Goal: Information Seeking & Learning: Learn about a topic

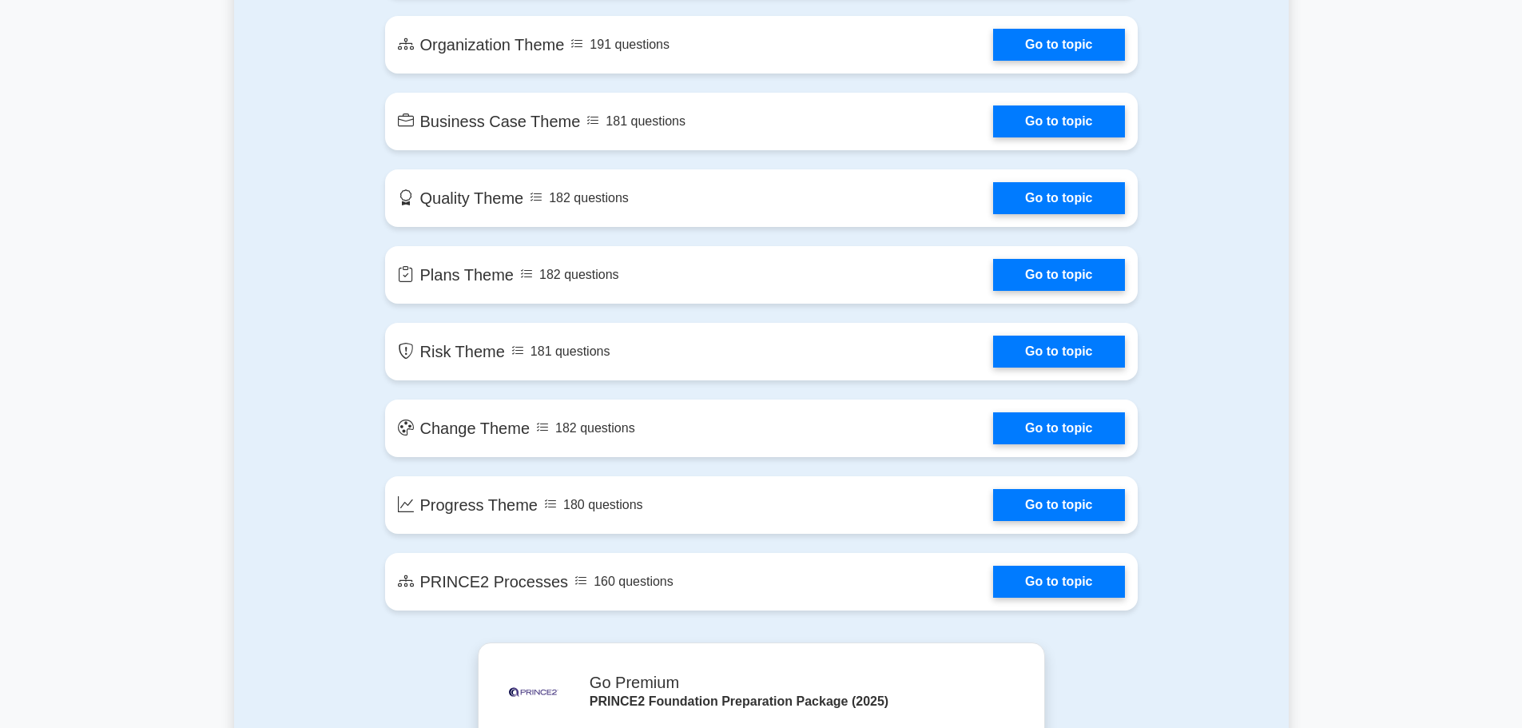
scroll to position [1199, 0]
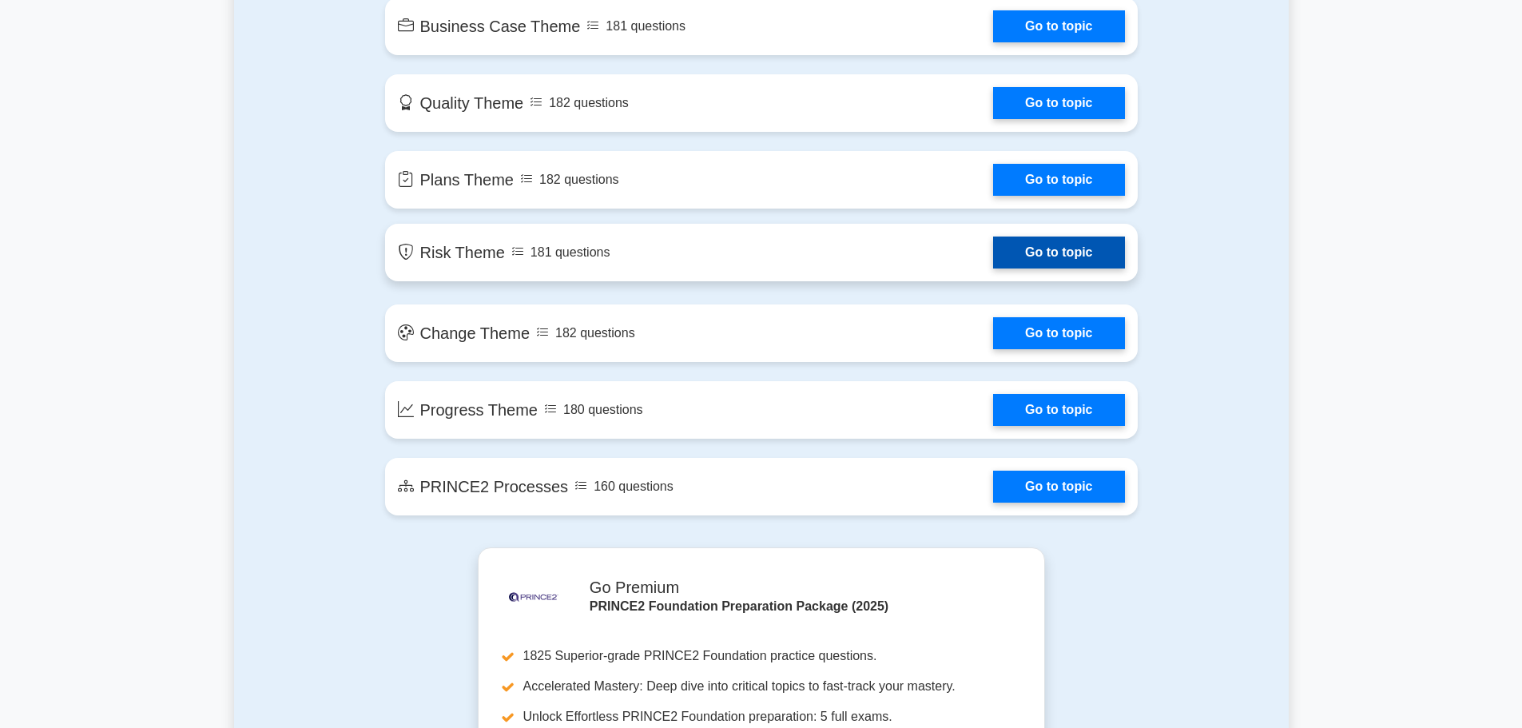
click at [1089, 258] on link "Go to topic" at bounding box center [1058, 253] width 131 height 32
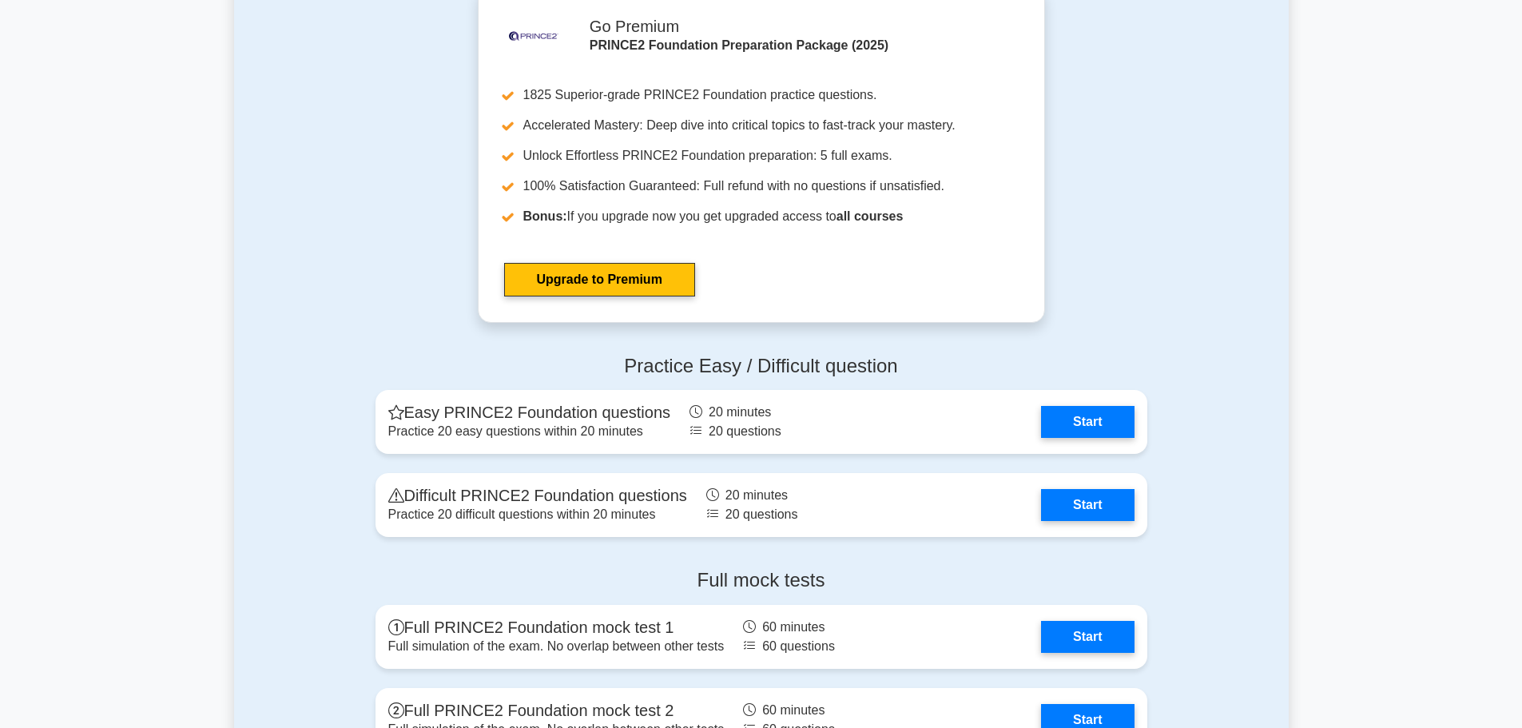
scroll to position [1838, 0]
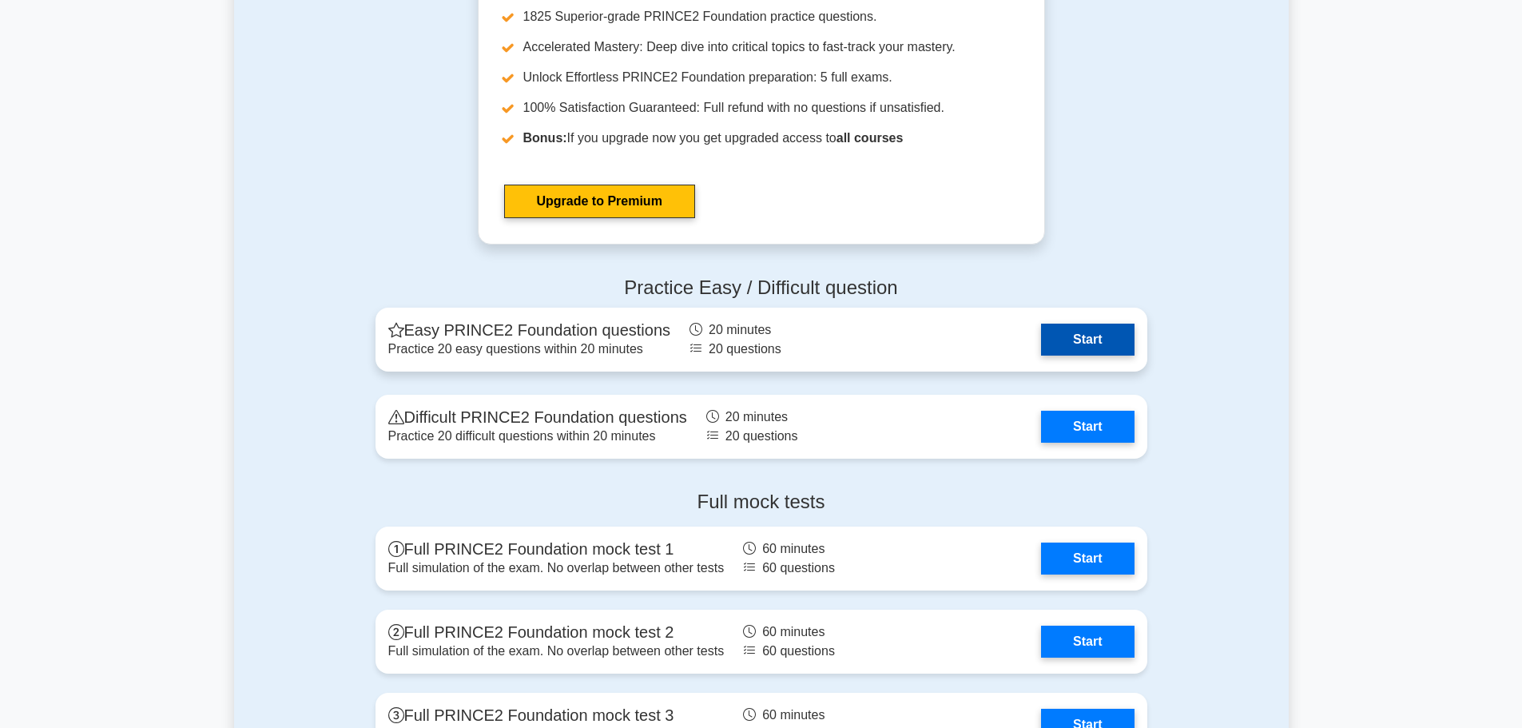
click at [1079, 339] on link "Start" at bounding box center [1087, 340] width 93 height 32
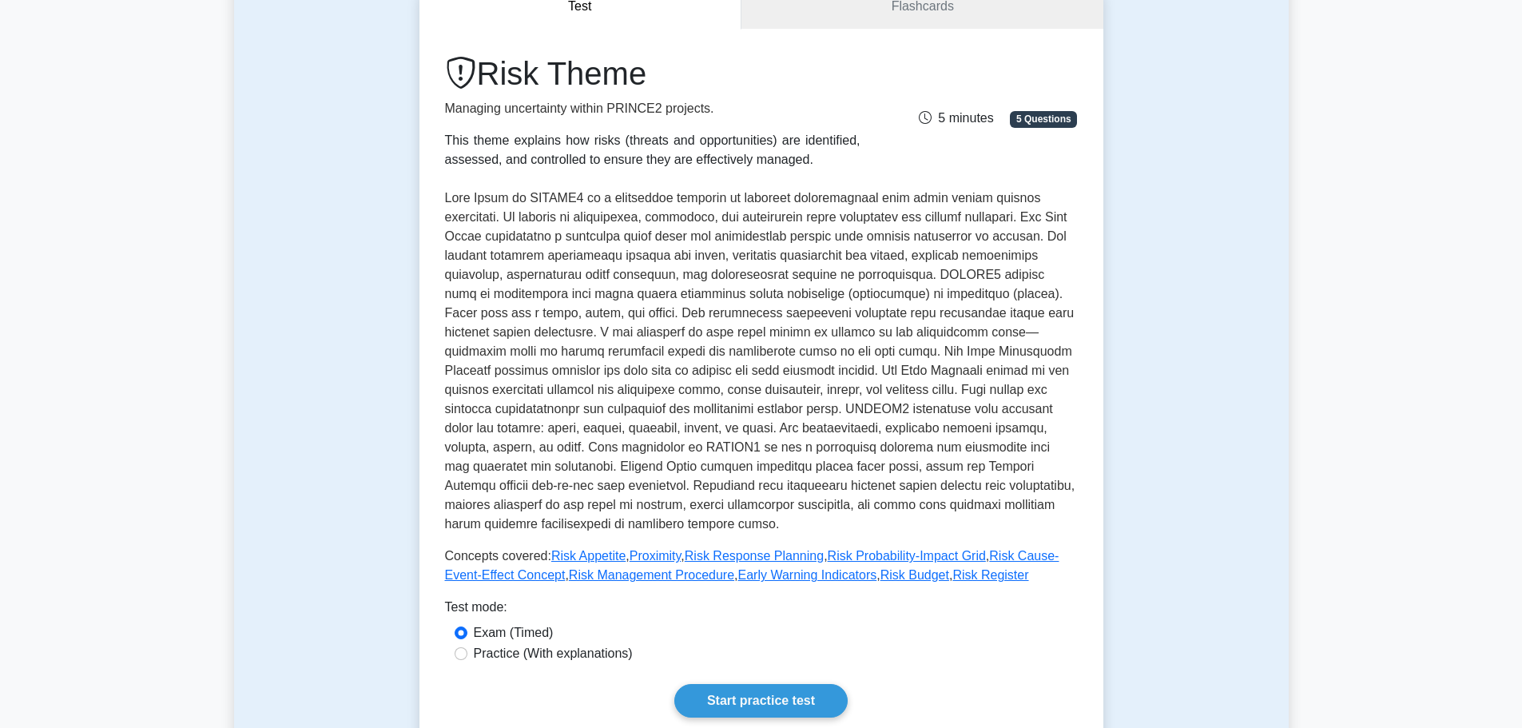
scroll to position [80, 0]
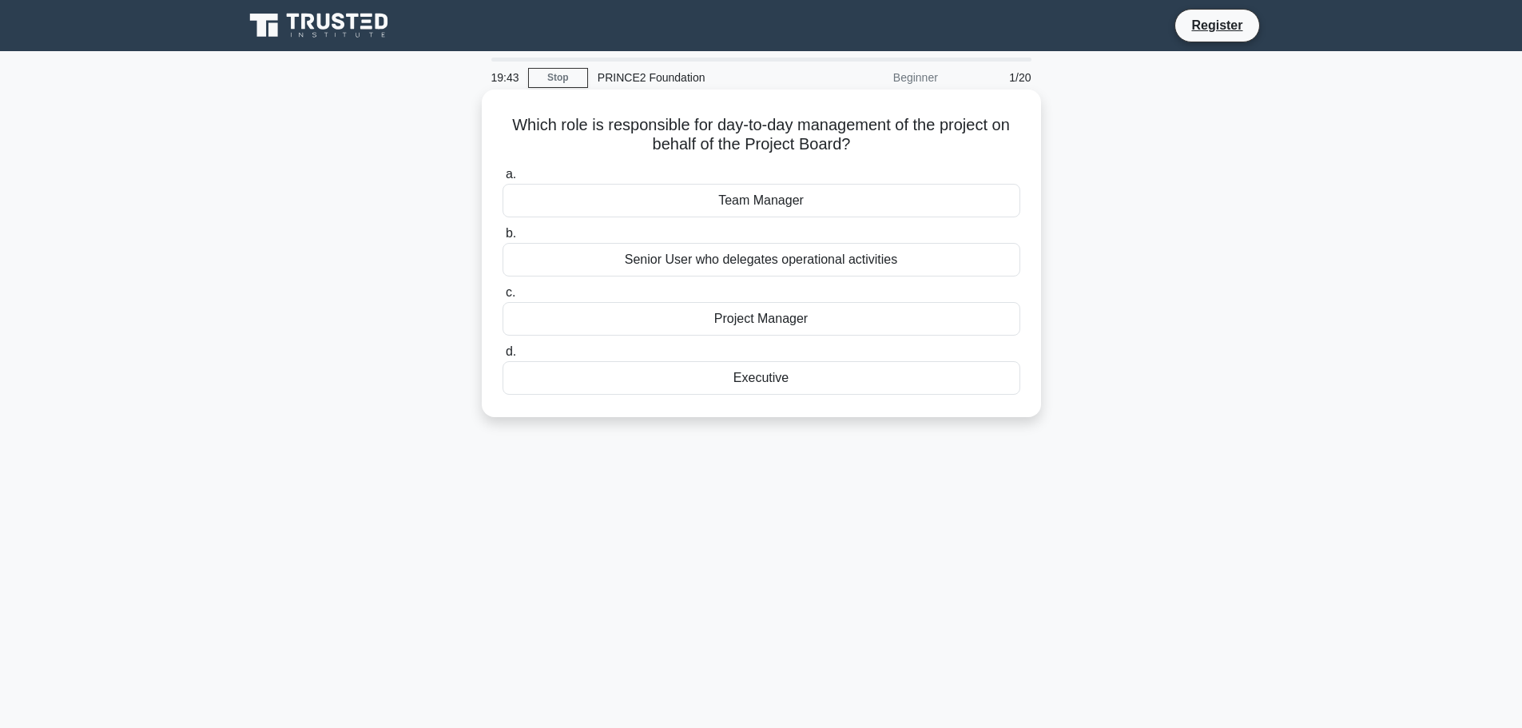
click at [809, 201] on div "Team Manager" at bounding box center [762, 201] width 518 height 34
click at [503, 180] on input "a. Team Manager" at bounding box center [503, 174] width 0 height 10
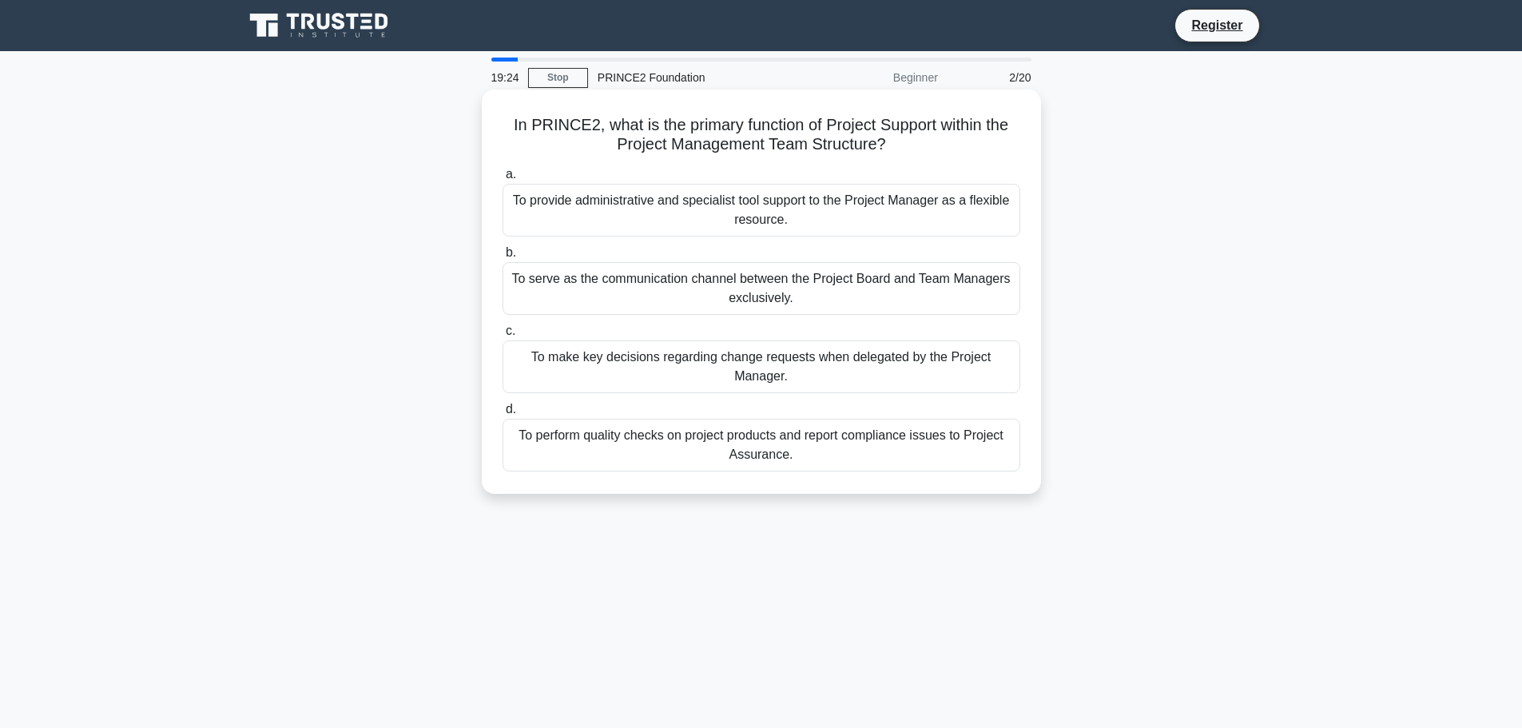
click at [803, 210] on div "To provide administrative and specialist tool support to the Project Manager as…" at bounding box center [762, 210] width 518 height 53
click at [503, 180] on input "a. To provide administrative and specialist tool support to the Project Manager…" at bounding box center [503, 174] width 0 height 10
click at [850, 373] on div "Based on the issue's impact on project objectives, time, cost, quality, scope, …" at bounding box center [762, 366] width 518 height 53
click at [503, 336] on input "c. Based on the issue's impact on project objectives, time, cost, quality, scop…" at bounding box center [503, 331] width 0 height 10
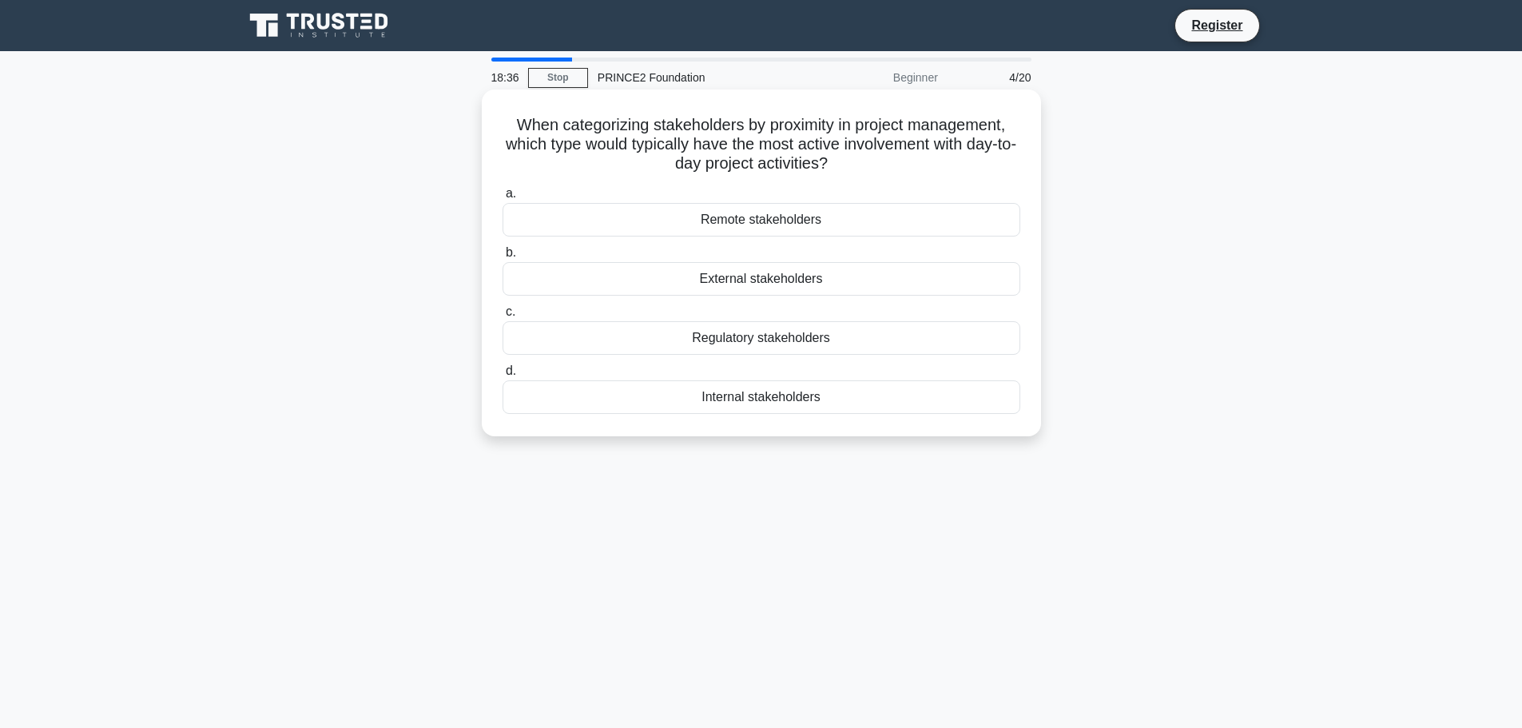
click at [838, 401] on div "Internal stakeholders" at bounding box center [762, 397] width 518 height 34
click at [503, 376] on input "d. Internal stakeholders" at bounding box center [503, 371] width 0 height 10
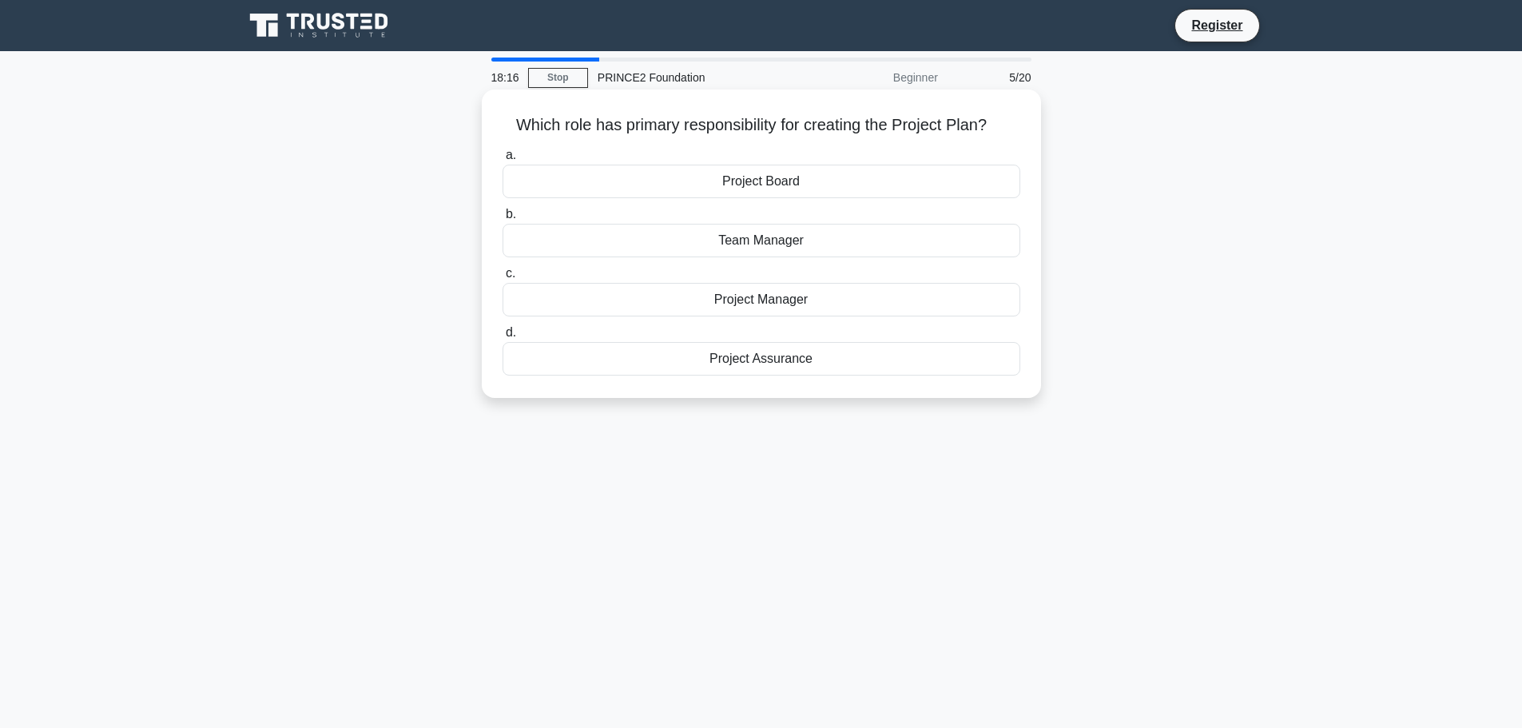
click at [789, 181] on div "Project Board" at bounding box center [762, 182] width 518 height 34
click at [503, 161] on input "a. Project Board" at bounding box center [503, 155] width 0 height 10
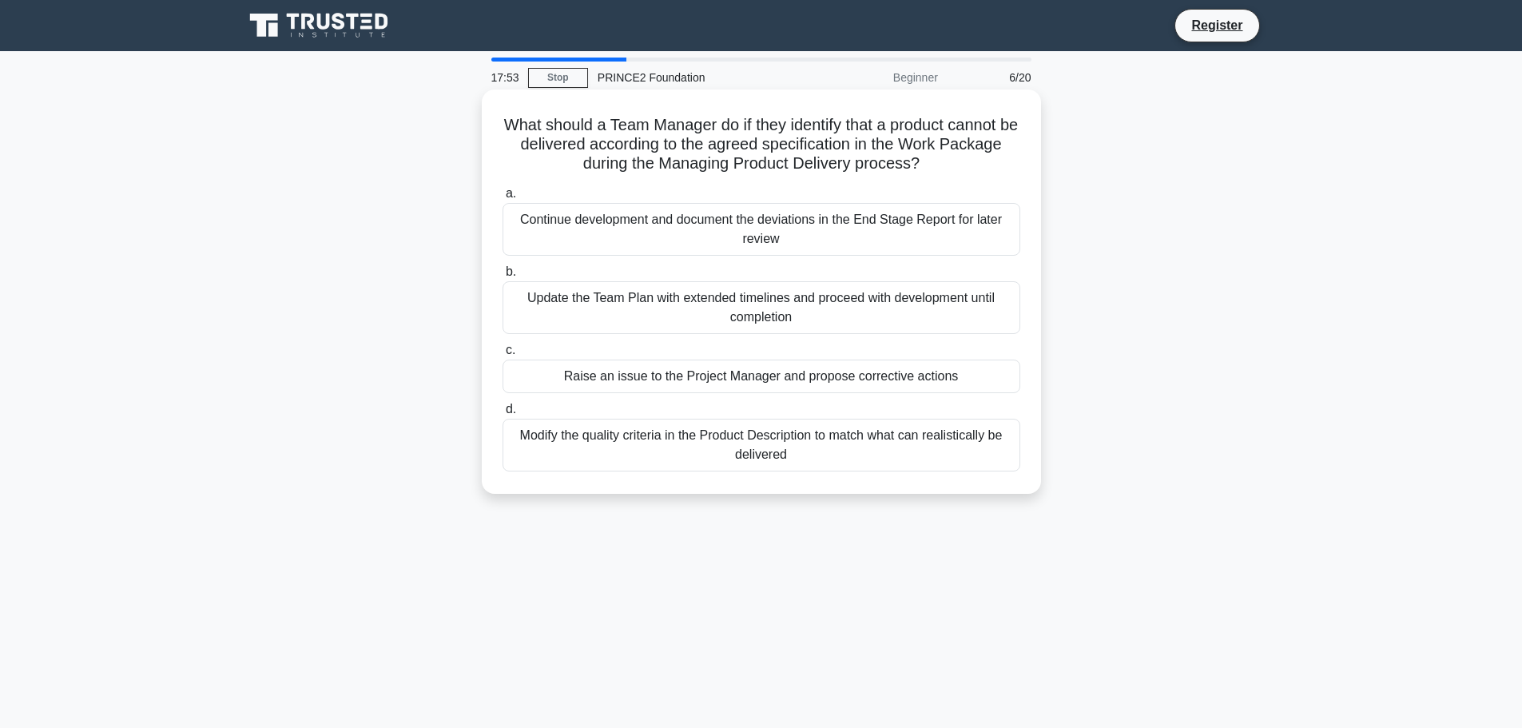
click at [833, 312] on div "Update the Team Plan with extended timelines and proceed with development until…" at bounding box center [762, 307] width 518 height 53
click at [503, 277] on input "b. Update the Team Plan with extended timelines and proceed with development un…" at bounding box center [503, 272] width 0 height 10
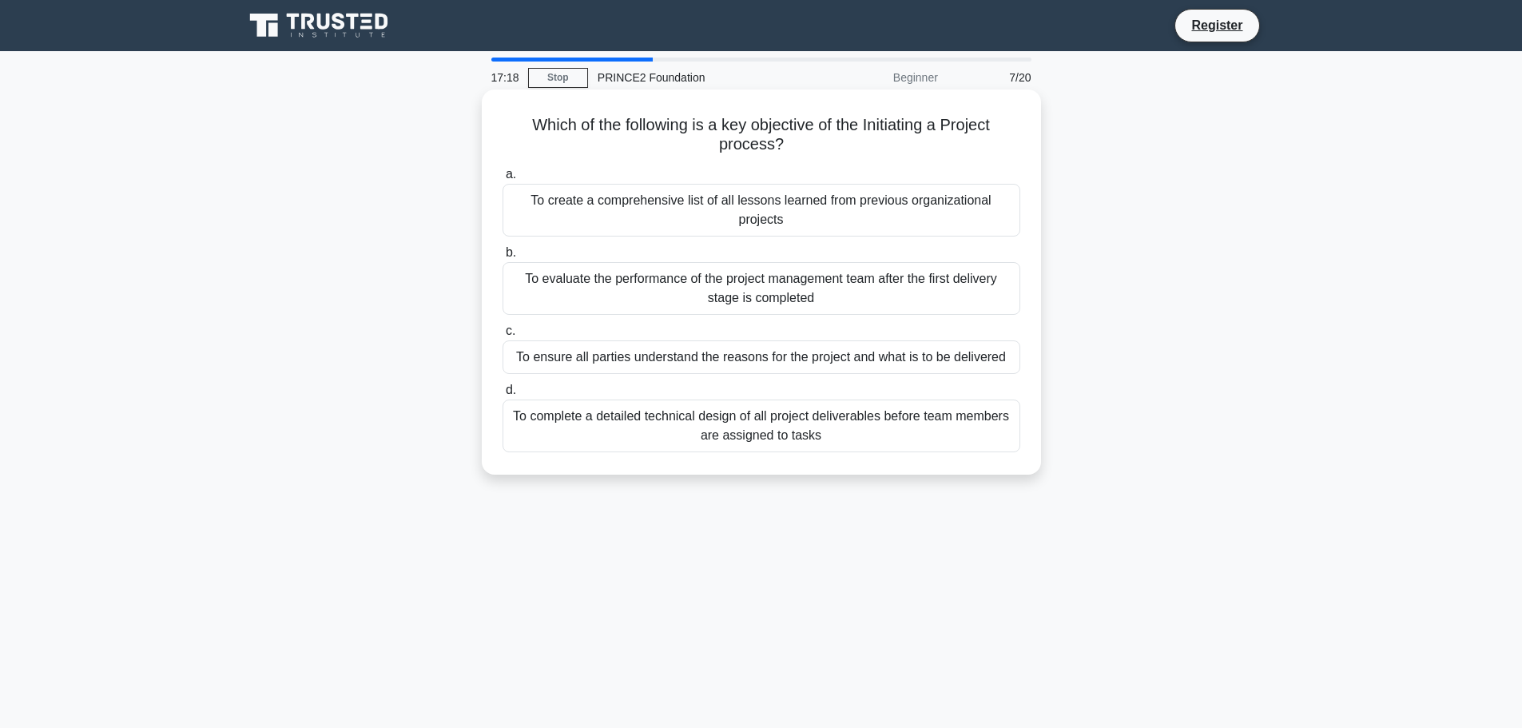
click at [777, 363] on div "To ensure all parties understand the reasons for the project and what is to be …" at bounding box center [762, 357] width 518 height 34
click at [503, 336] on input "c. To ensure all parties understand the reasons for the project and what is to …" at bounding box center [503, 331] width 0 height 10
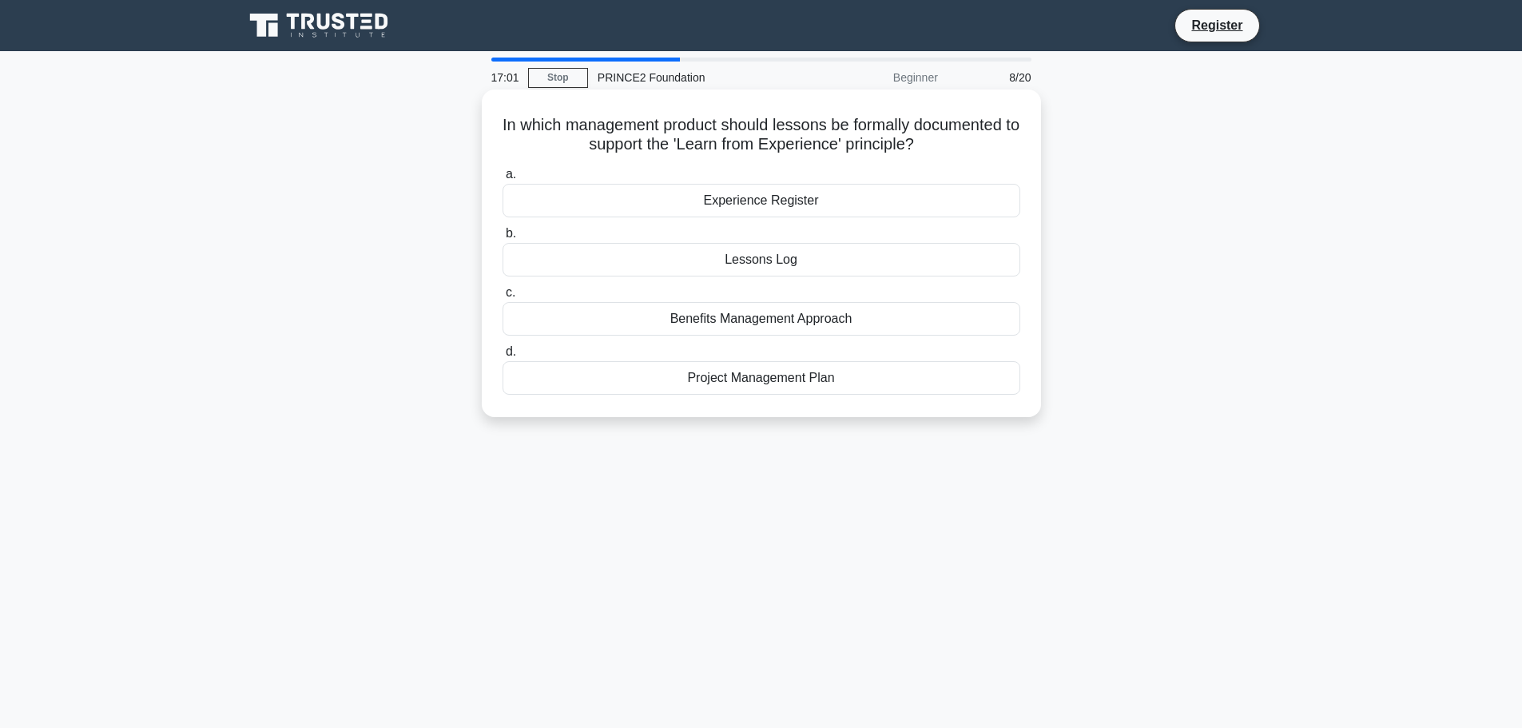
click at [808, 208] on div "Experience Register" at bounding box center [762, 201] width 518 height 34
click at [503, 180] on input "a. Experience Register" at bounding box center [503, 174] width 0 height 10
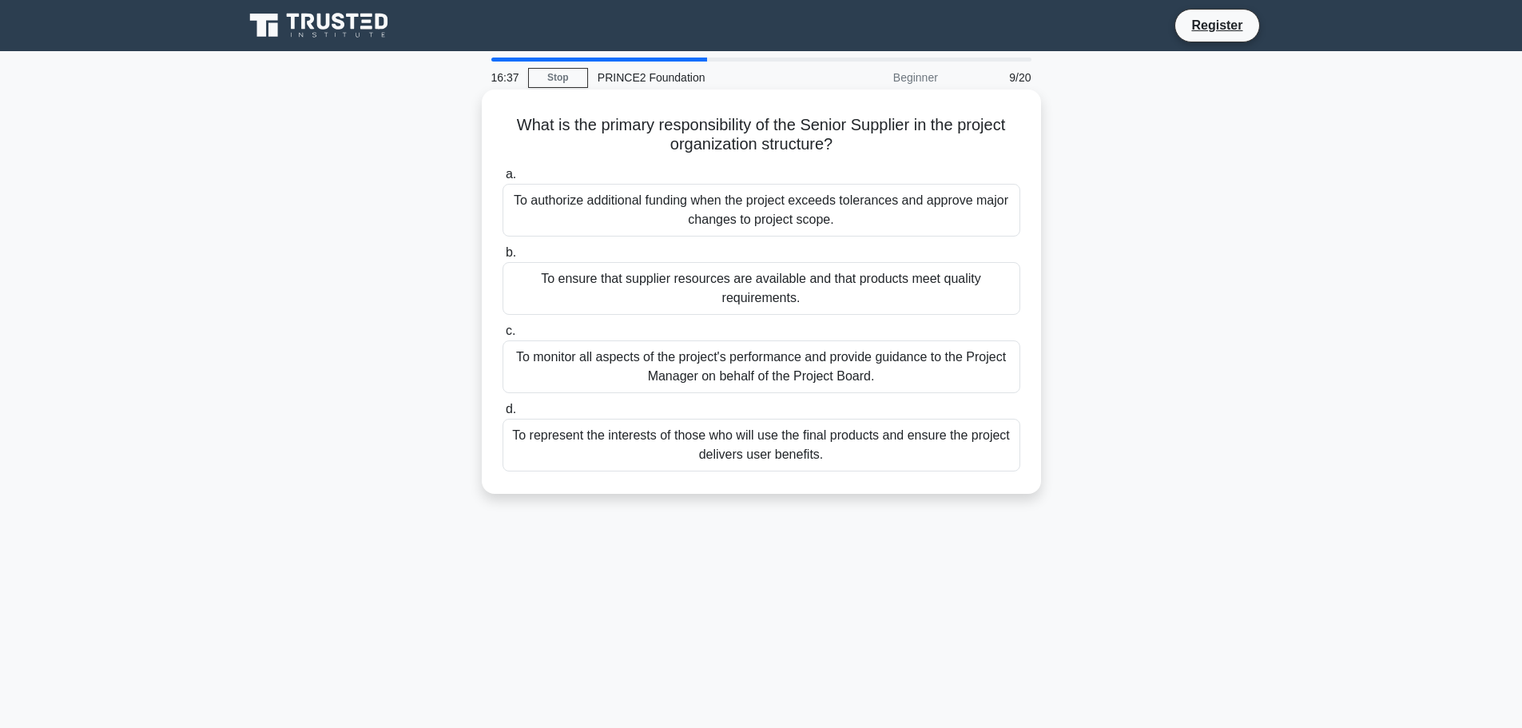
click at [799, 297] on div "To ensure that supplier resources are available and that products meet quality …" at bounding box center [762, 288] width 518 height 53
click at [503, 258] on input "b. To ensure that supplier resources are available and that products meet quali…" at bounding box center [503, 253] width 0 height 10
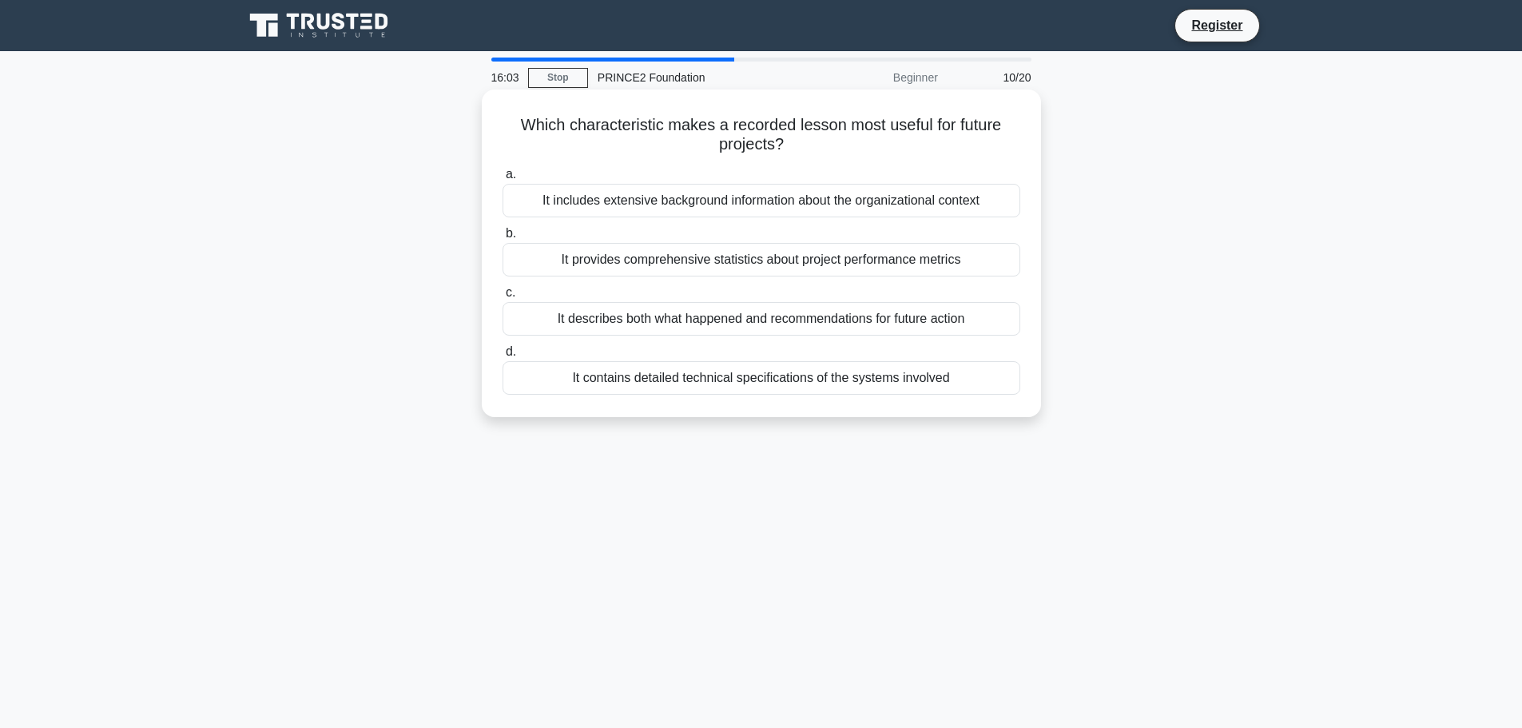
click at [796, 322] on div "It describes both what happened and recommendations for future action" at bounding box center [762, 319] width 518 height 34
click at [503, 298] on input "c. It describes both what happened and recommendations for future action" at bounding box center [503, 293] width 0 height 10
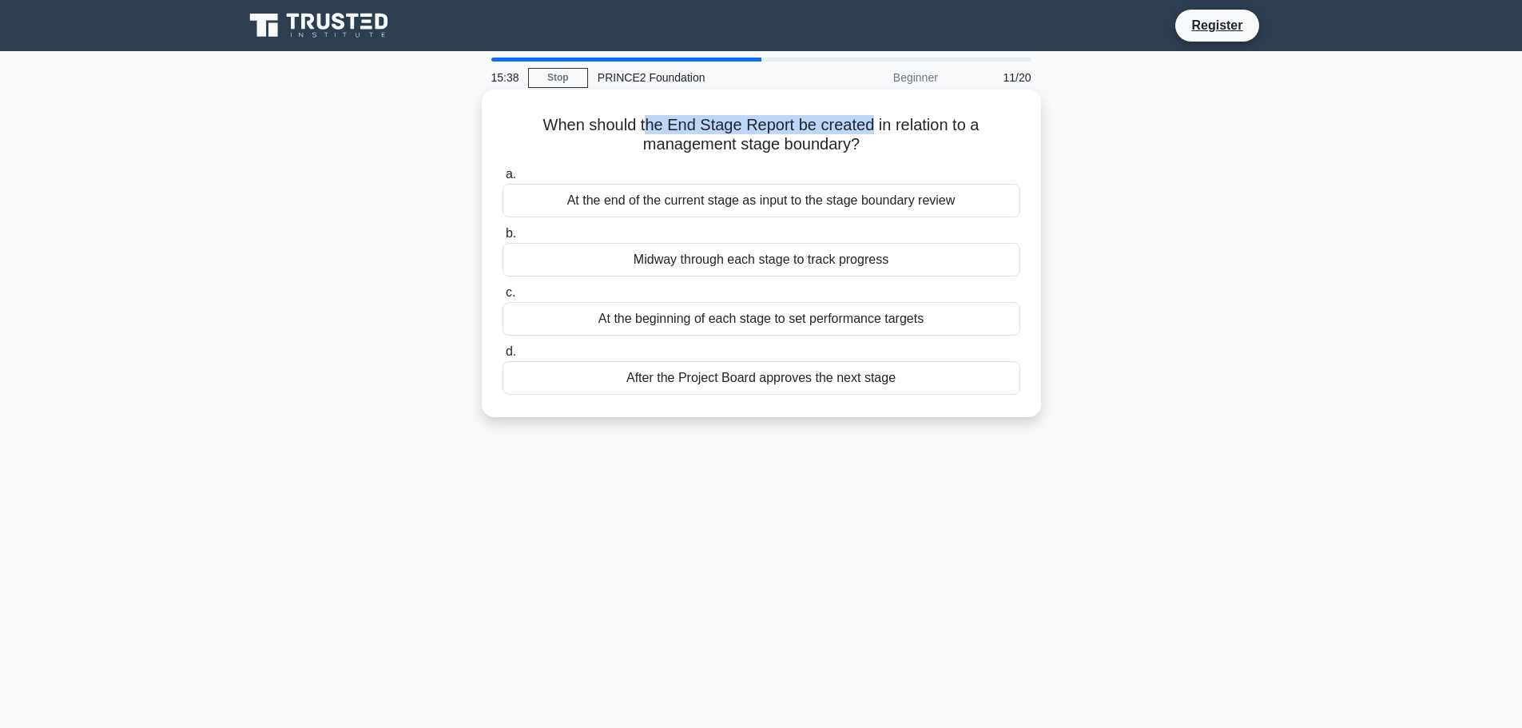
drag, startPoint x: 649, startPoint y: 128, endPoint x: 871, endPoint y: 124, distance: 222.2
click at [871, 124] on h5 "When should the End Stage Report be created in relation to a management stage b…" at bounding box center [761, 135] width 521 height 40
click at [769, 197] on div "At the end of the current stage as input to the stage boundary review" at bounding box center [762, 201] width 518 height 34
click at [503, 180] on input "a. At the end of the current stage as input to the stage boundary review" at bounding box center [503, 174] width 0 height 10
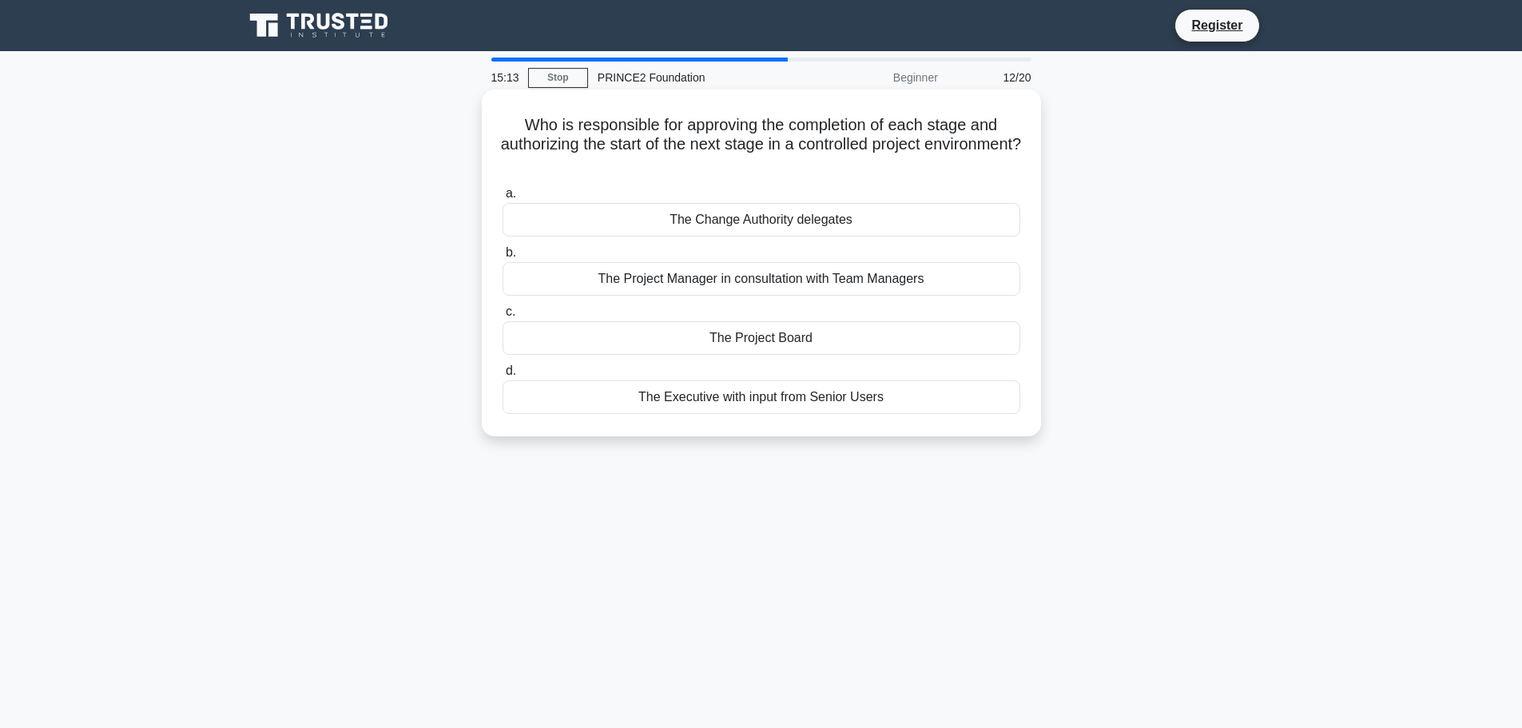
click at [829, 282] on div "The Project Manager in consultation with Team Managers" at bounding box center [762, 279] width 518 height 34
click at [503, 258] on input "b. The Project Manager in consultation with Team Managers" at bounding box center [503, 253] width 0 height 10
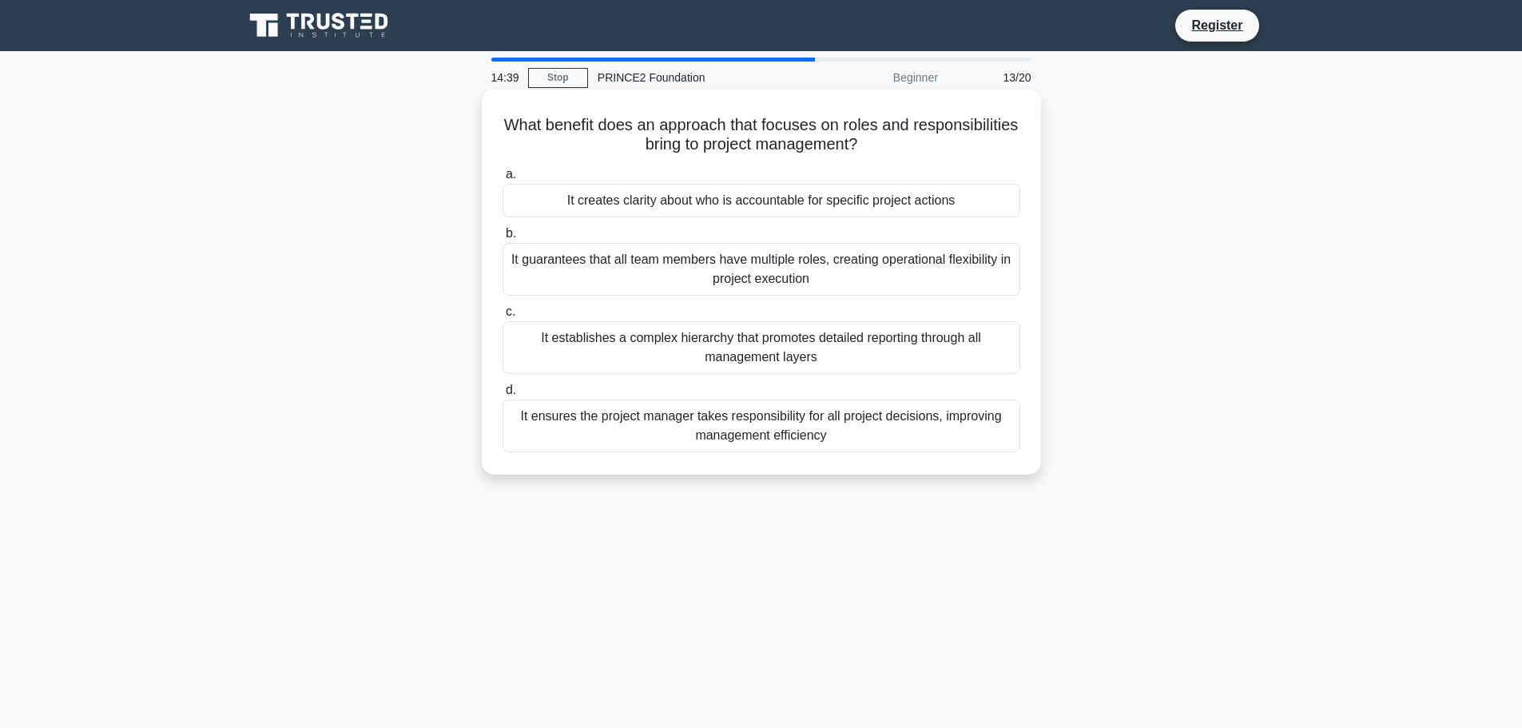
click at [845, 209] on div "It creates clarity about who is accountable for specific project actions" at bounding box center [762, 201] width 518 height 34
click at [503, 180] on input "a. It creates clarity about who is accountable for specific project actions" at bounding box center [503, 174] width 0 height 10
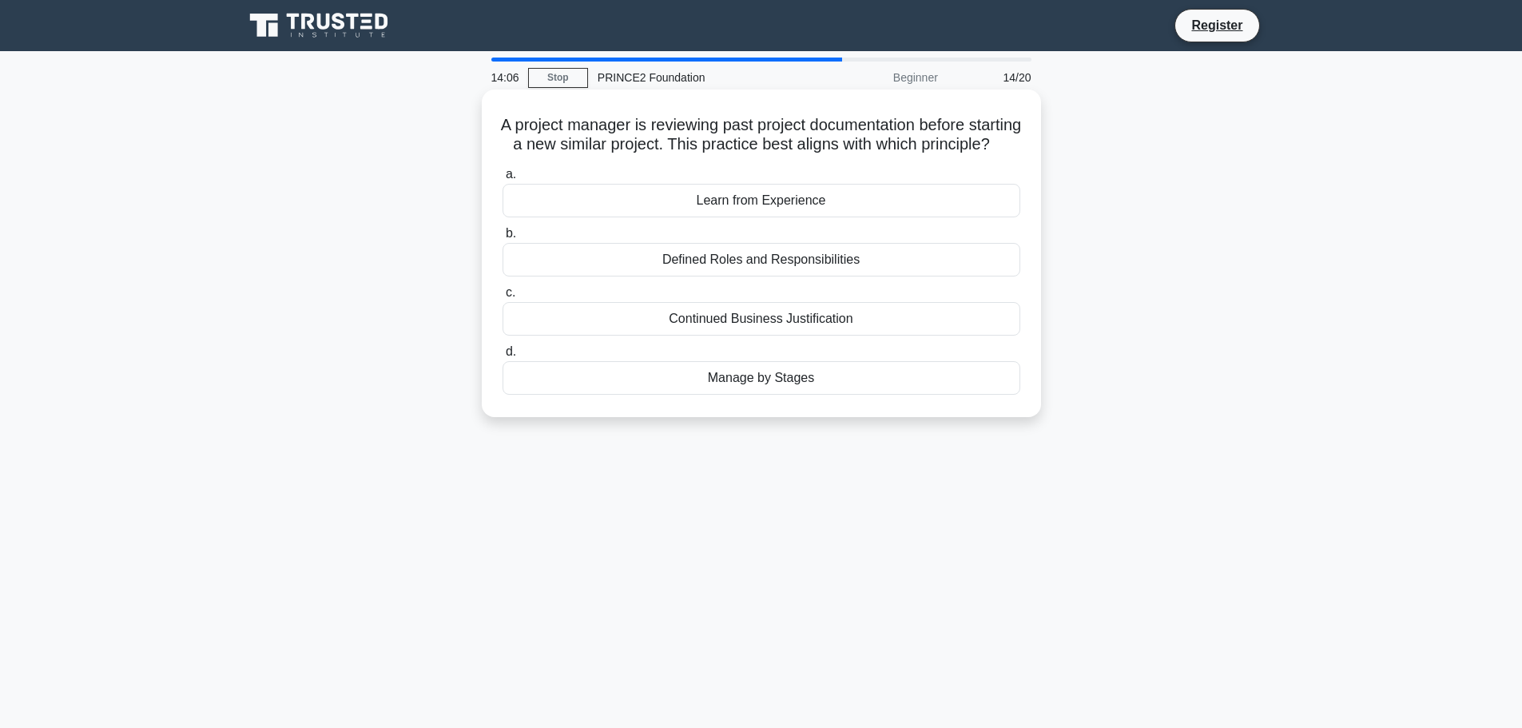
click at [846, 217] on div "Learn from Experience" at bounding box center [762, 201] width 518 height 34
click at [503, 180] on input "a. Learn from Experience" at bounding box center [503, 174] width 0 height 10
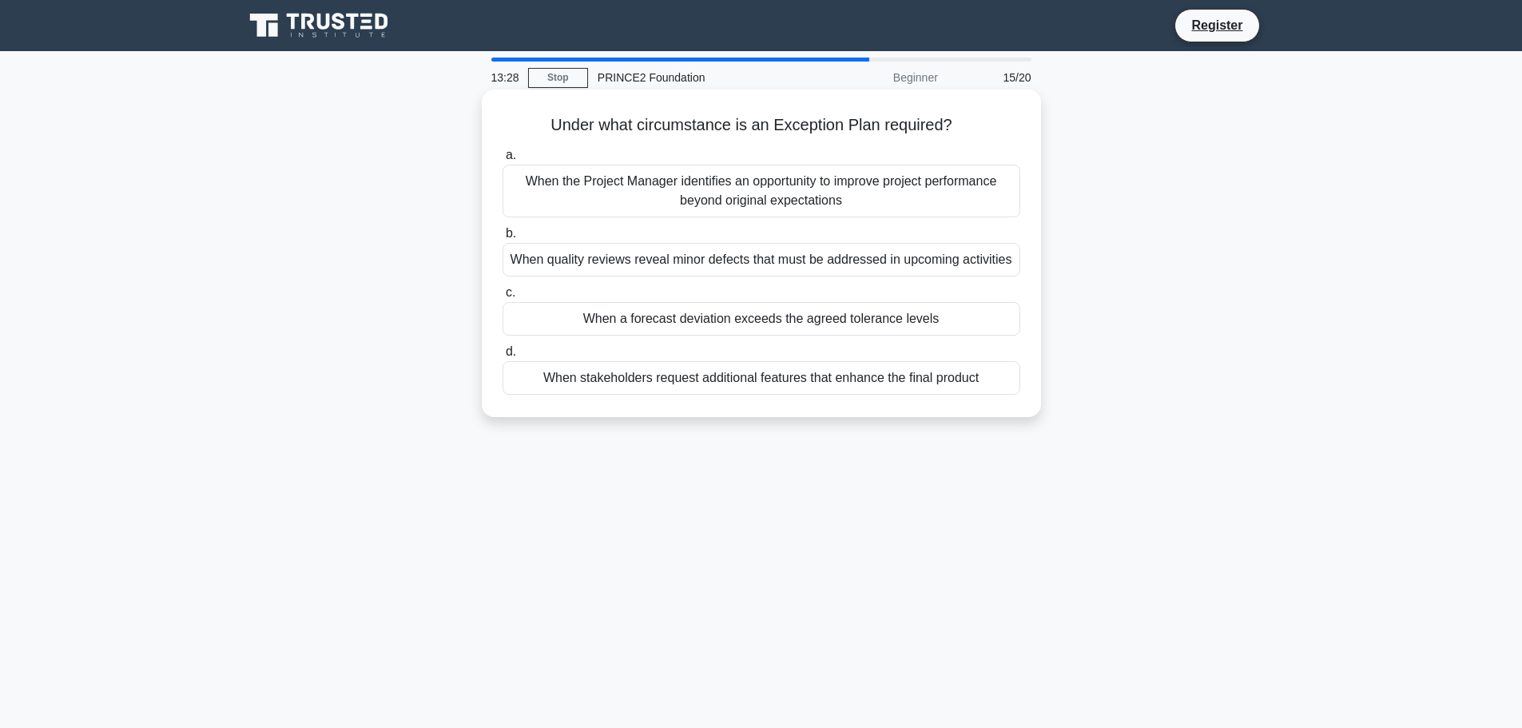
click at [851, 266] on div "When quality reviews reveal minor defects that must be addressed in upcoming ac…" at bounding box center [762, 260] width 518 height 34
click at [503, 239] on input "b. When quality reviews reveal minor defects that must be addressed in upcoming…" at bounding box center [503, 234] width 0 height 10
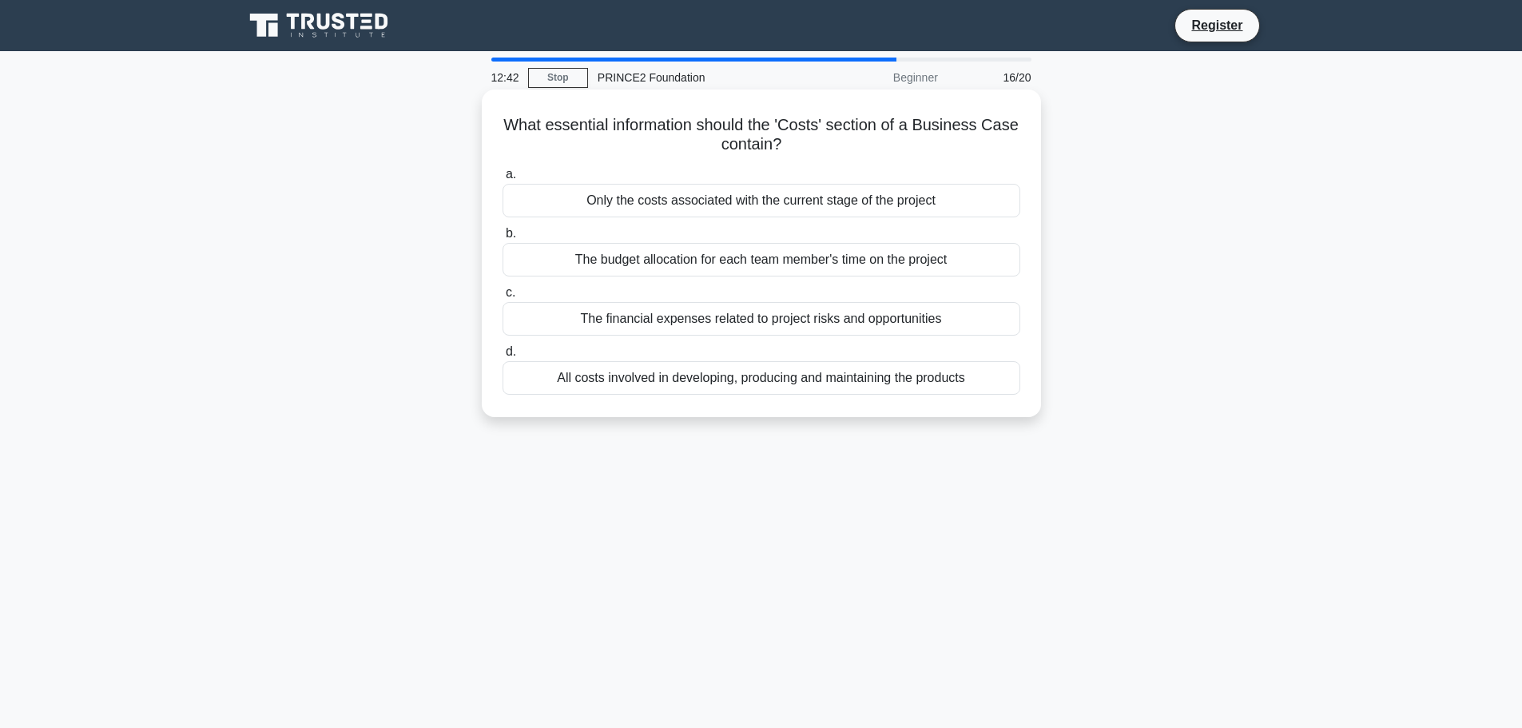
click at [738, 380] on div "All costs involved in developing, producing and maintaining the products" at bounding box center [762, 378] width 518 height 34
click at [503, 357] on input "d. All costs involved in developing, producing and maintaining the products" at bounding box center [503, 352] width 0 height 10
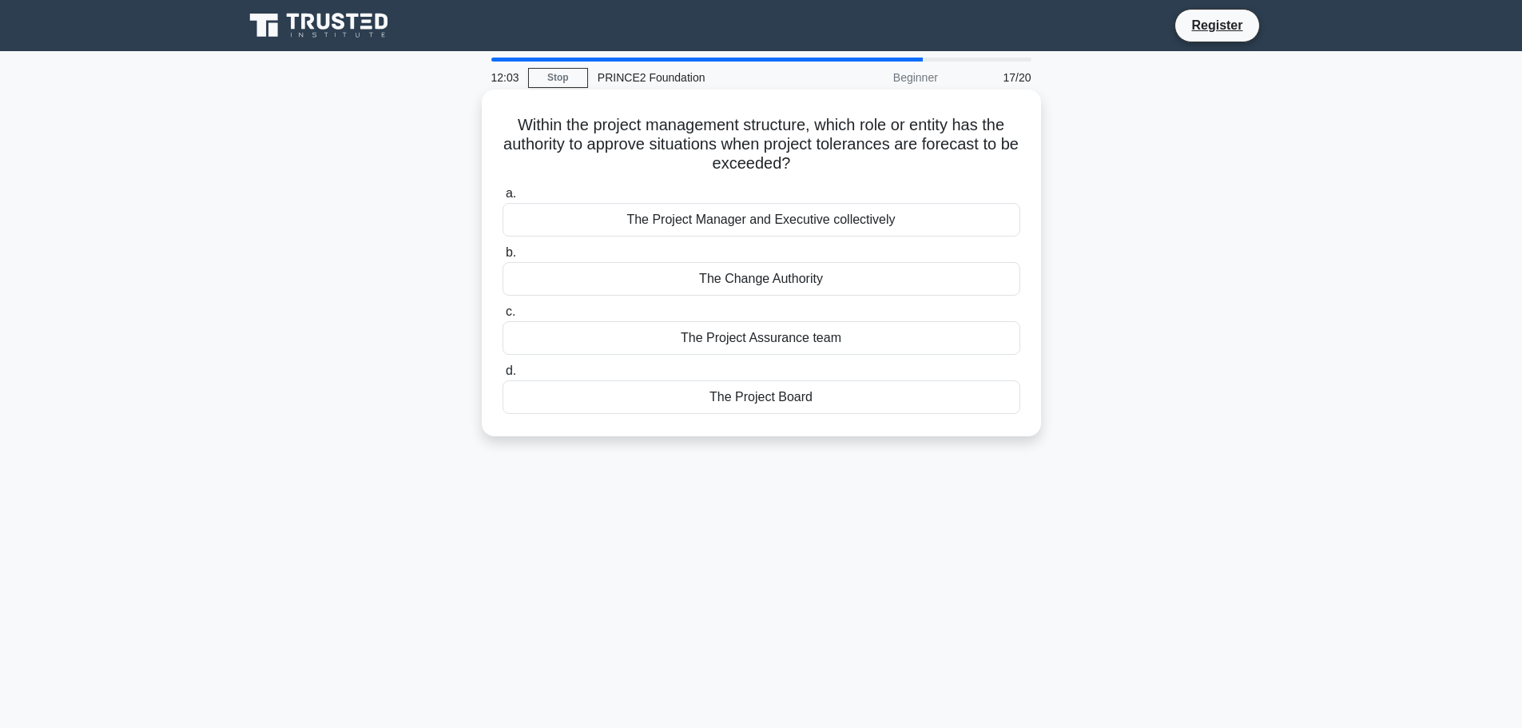
click at [743, 404] on div "The Project Board" at bounding box center [762, 397] width 518 height 34
click at [503, 376] on input "d. The Project Board" at bounding box center [503, 371] width 0 height 10
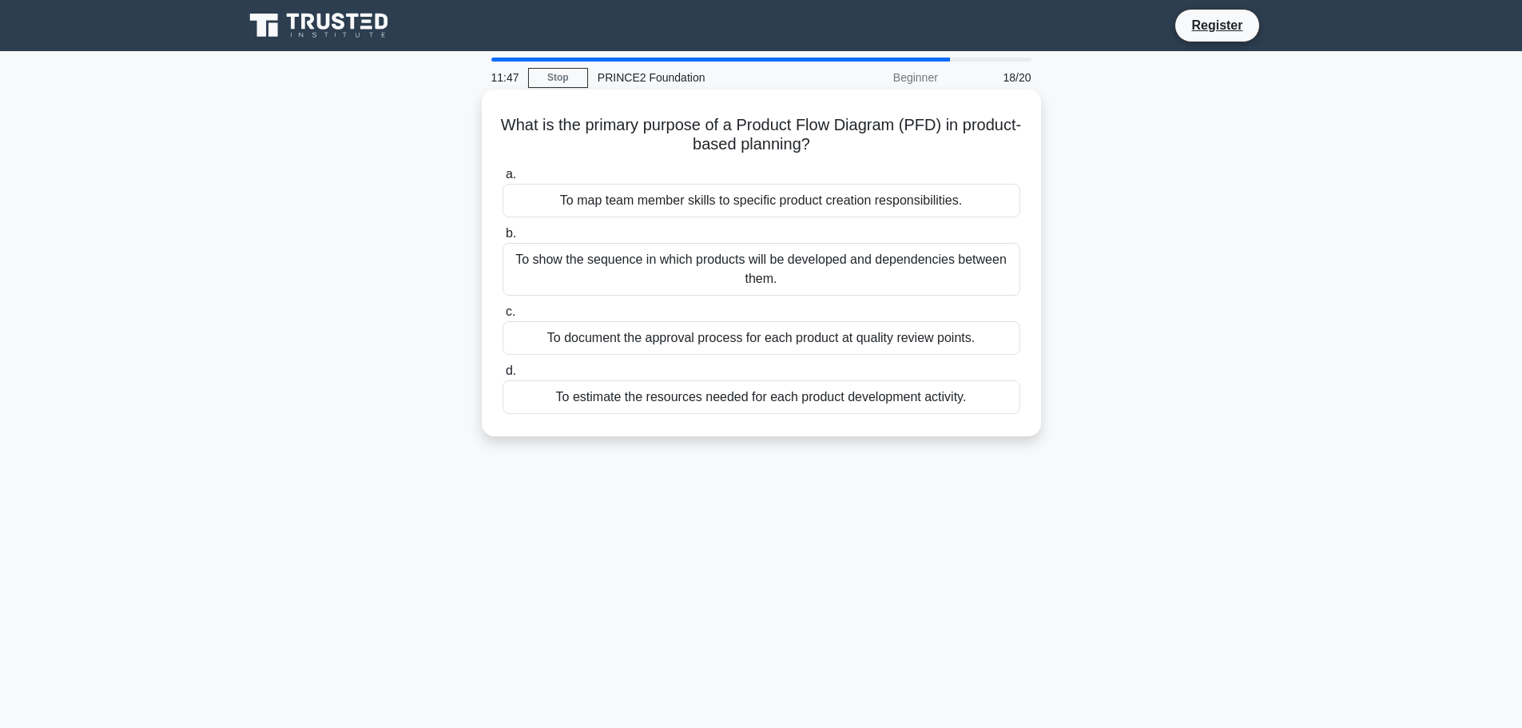
click at [682, 274] on div "To show the sequence in which products will be developed and dependencies betwe…" at bounding box center [762, 269] width 518 height 53
click at [503, 239] on input "b. To show the sequence in which products will be developed and dependencies be…" at bounding box center [503, 234] width 0 height 10
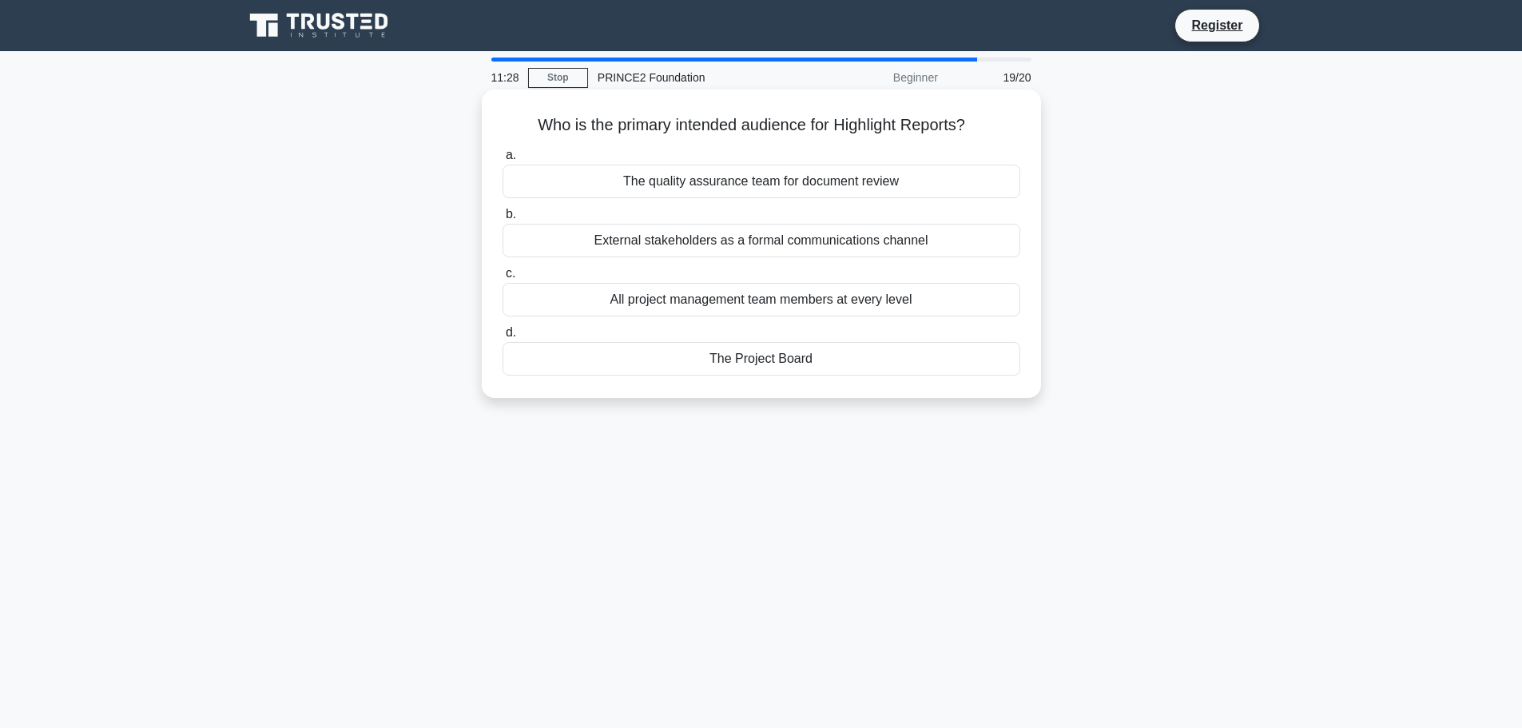
click at [722, 362] on div "The Project Board" at bounding box center [762, 359] width 518 height 34
click at [503, 338] on input "d. The Project Board" at bounding box center [503, 333] width 0 height 10
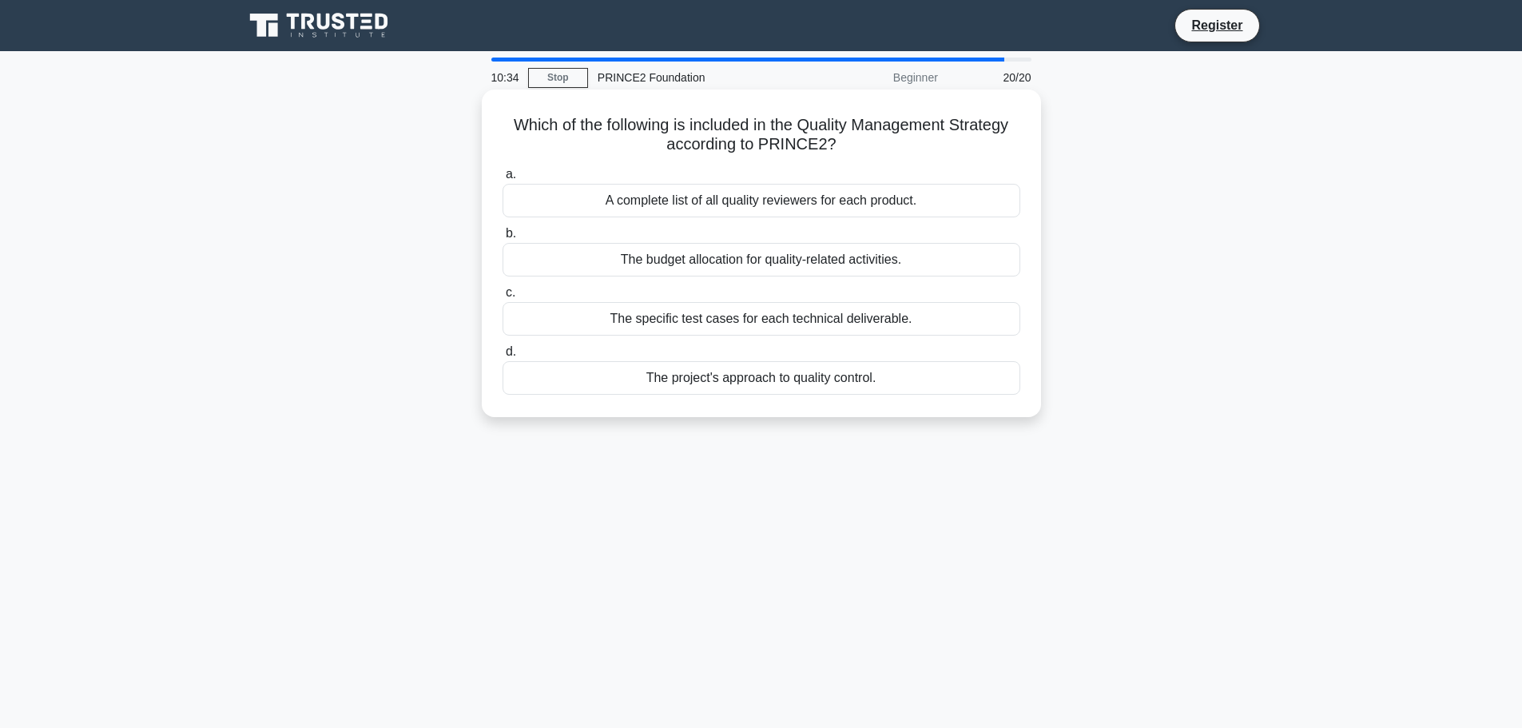
click at [742, 380] on div "The project's approach to quality control." at bounding box center [762, 378] width 518 height 34
click at [503, 357] on input "d. The project's approach to quality control." at bounding box center [503, 352] width 0 height 10
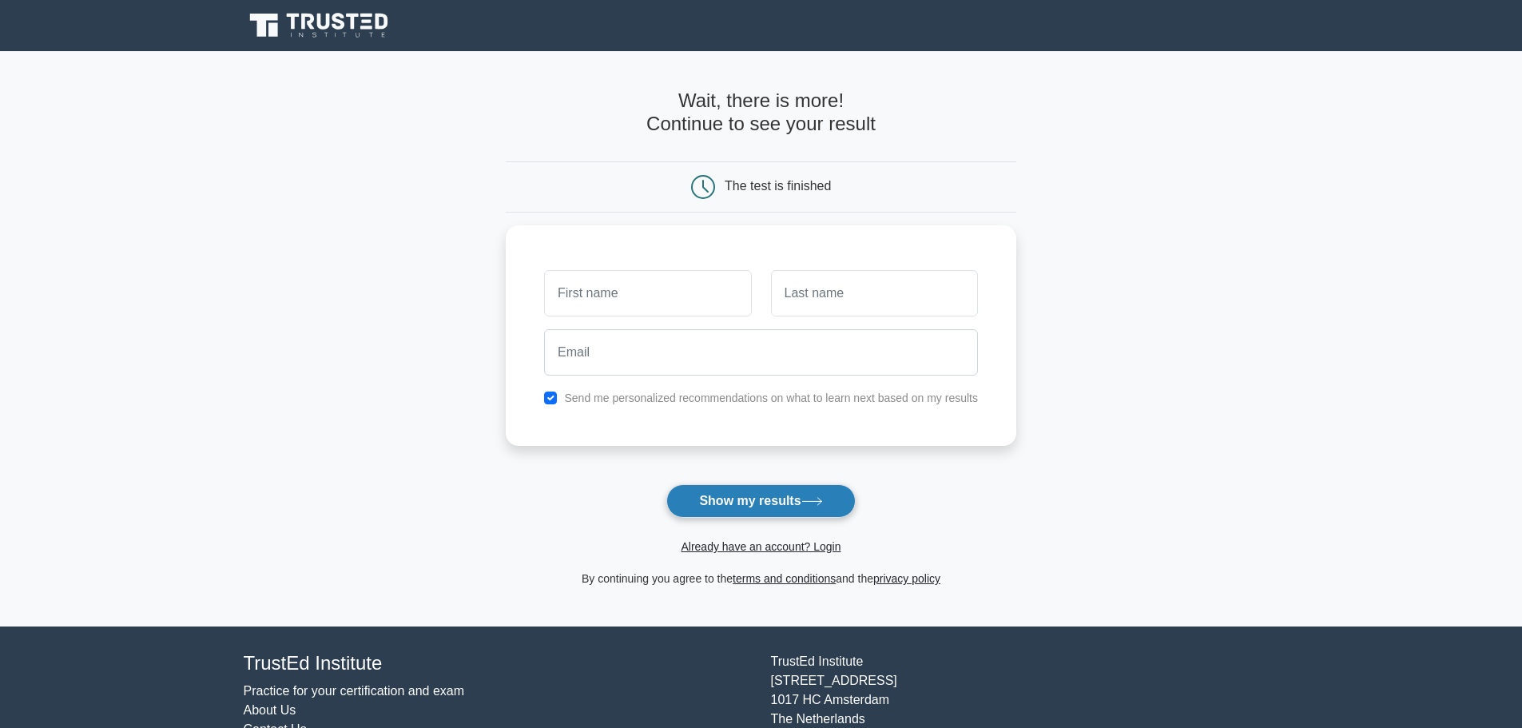
click at [736, 502] on button "Show my results" at bounding box center [760, 501] width 189 height 34
click at [614, 295] on input "text" at bounding box center [647, 289] width 207 height 46
type input "yes"
click at [896, 286] on input "text" at bounding box center [874, 289] width 207 height 46
type input "s"
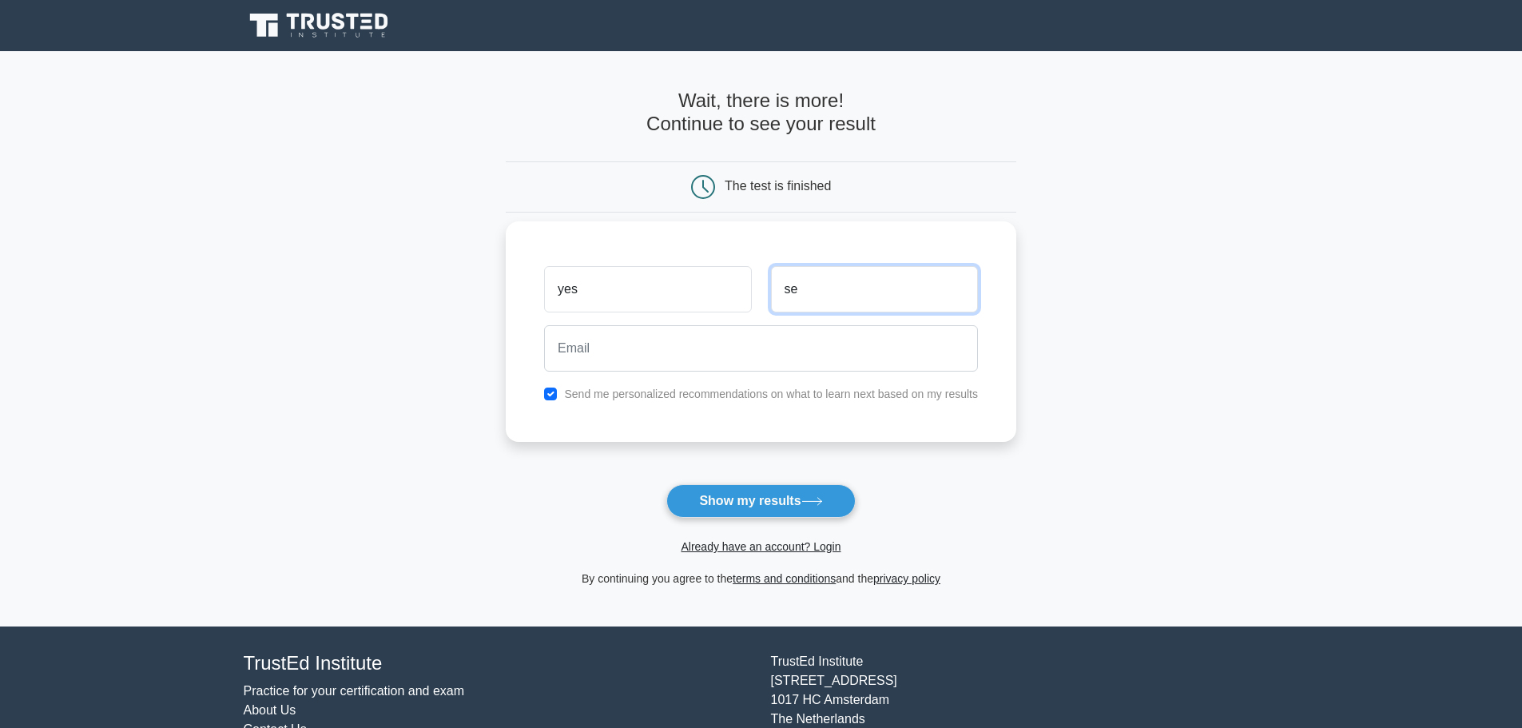
type input "s"
type input "mann"
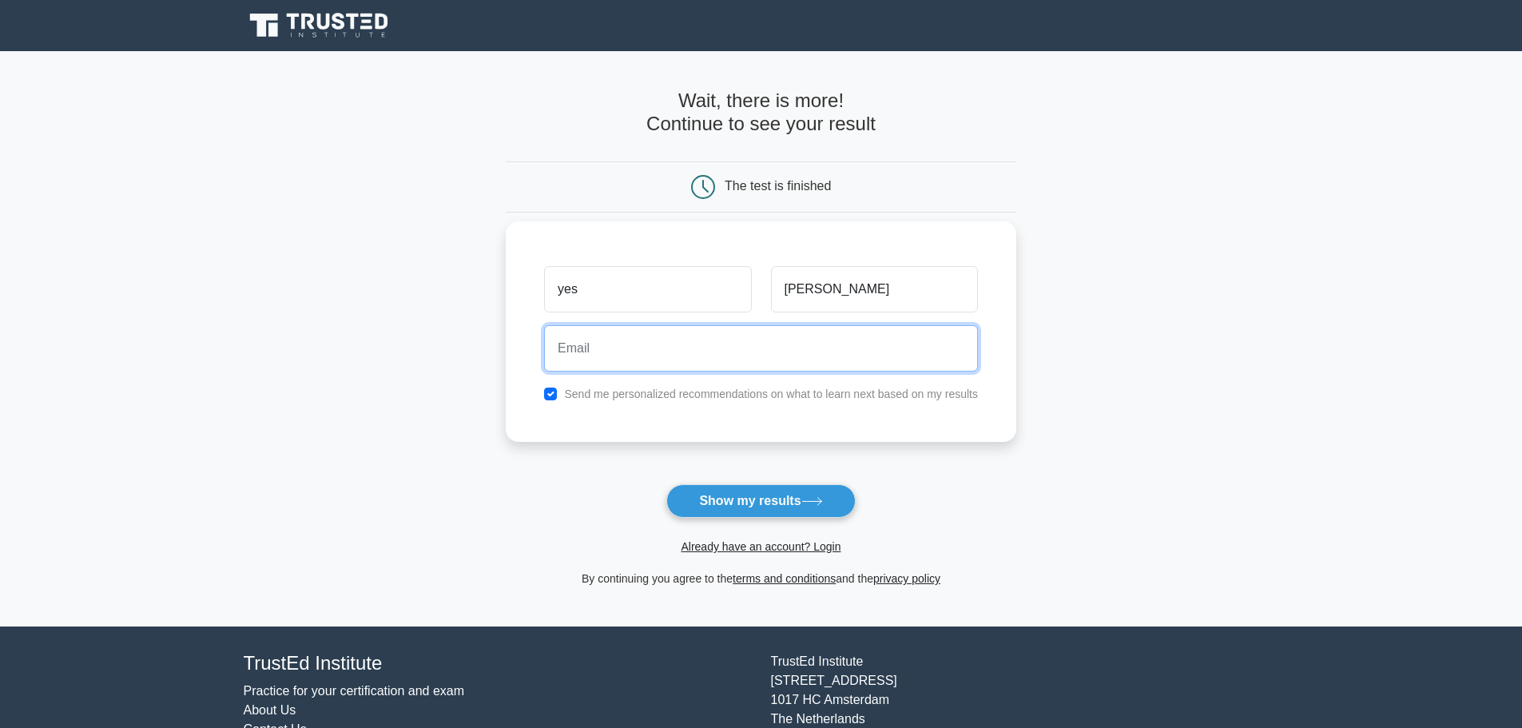
click at [618, 355] on input "email" at bounding box center [761, 348] width 434 height 46
paste input "bot.test.1357@gmail.com"
type input "bot.test.1357@gmail.com"
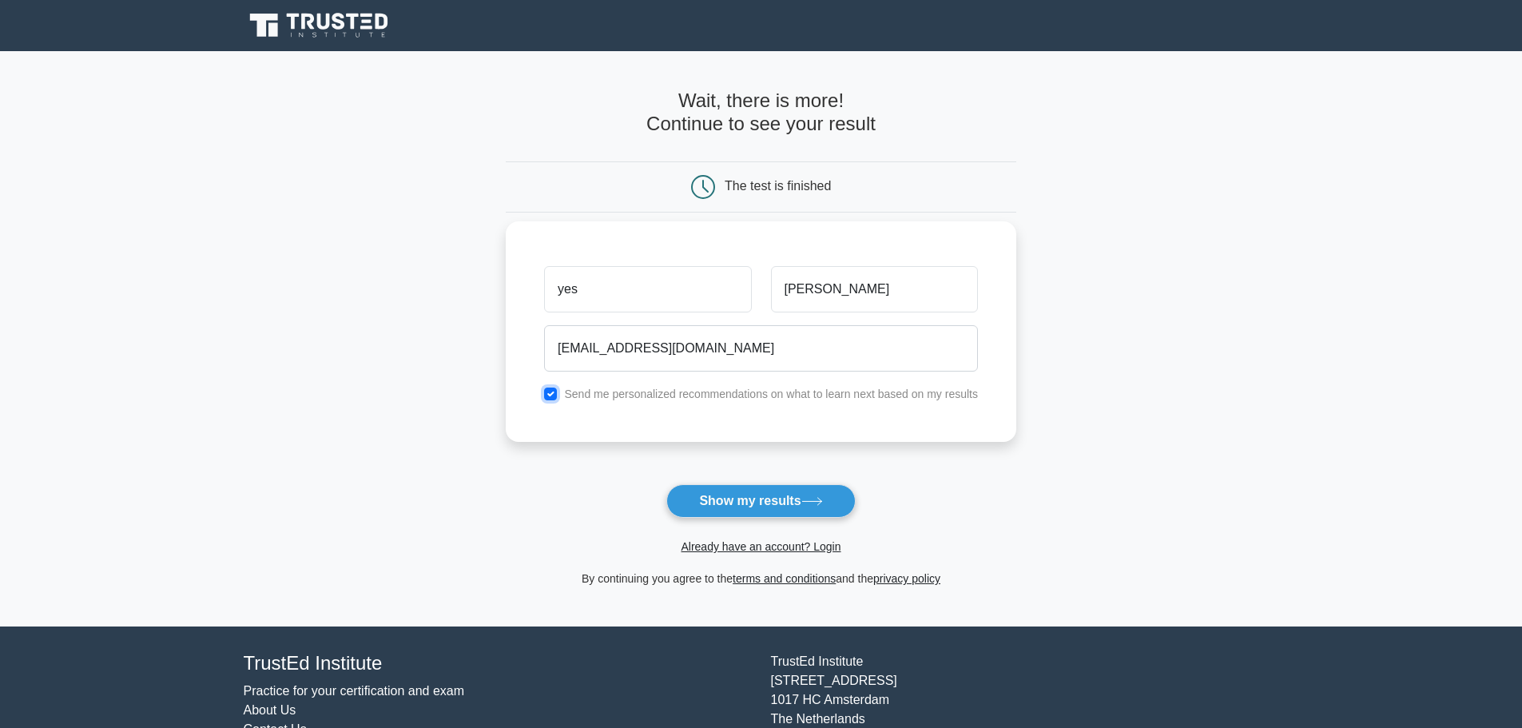
click at [545, 395] on input "checkbox" at bounding box center [550, 394] width 13 height 13
click at [532, 385] on div "yes mann bot.test.1357@gmail.com Send me personalized recommendations on what t…" at bounding box center [761, 331] width 511 height 221
click at [550, 392] on input "checkbox" at bounding box center [550, 394] width 13 height 13
checkbox input "true"
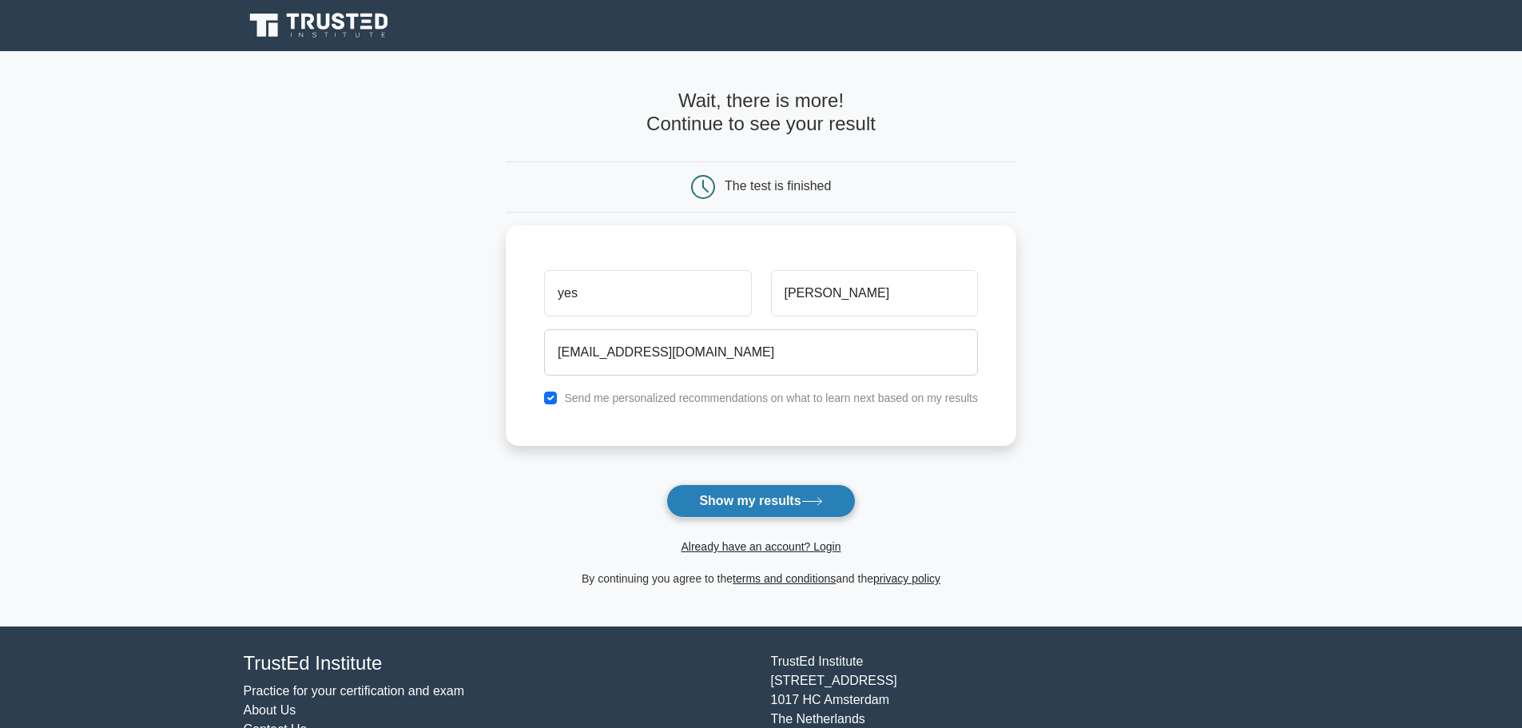
click at [761, 503] on button "Show my results" at bounding box center [760, 501] width 189 height 34
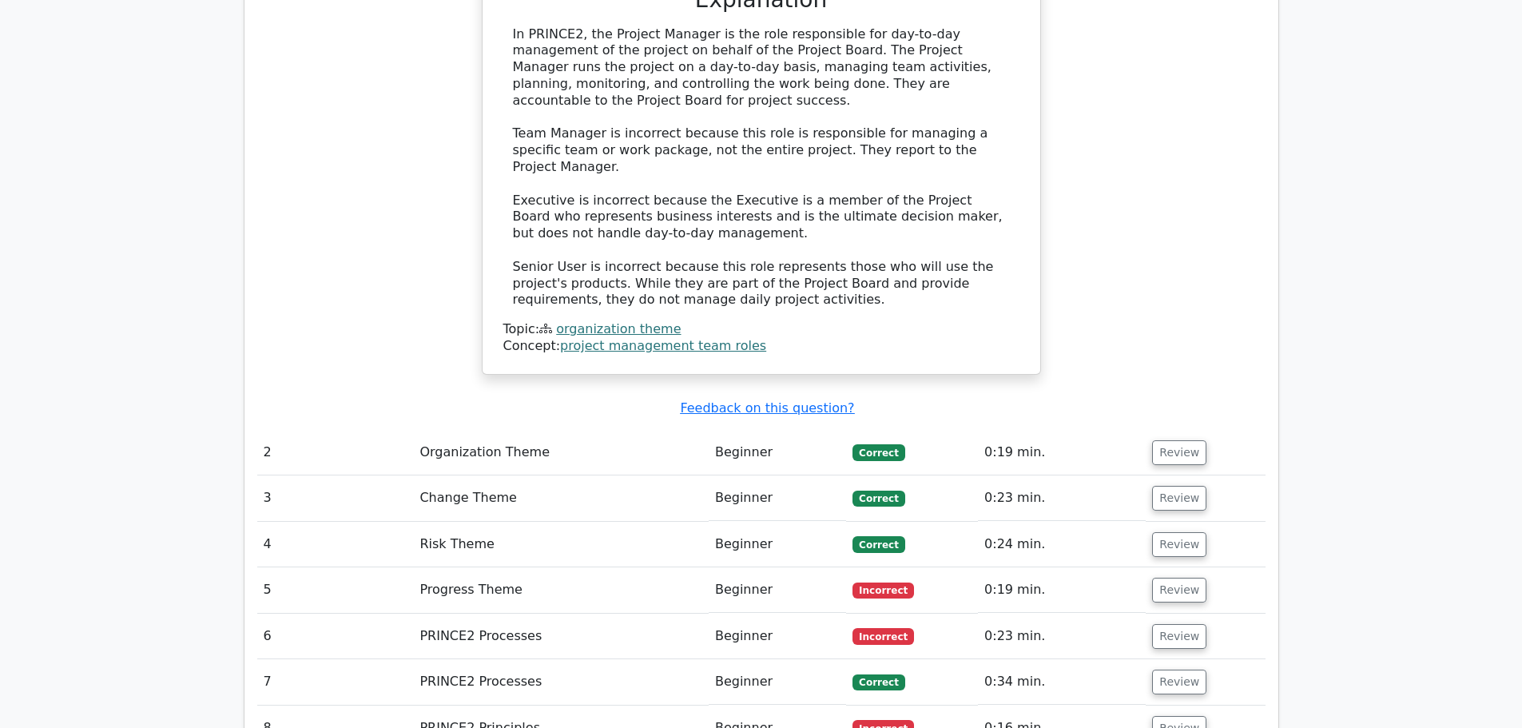
scroll to position [1998, 0]
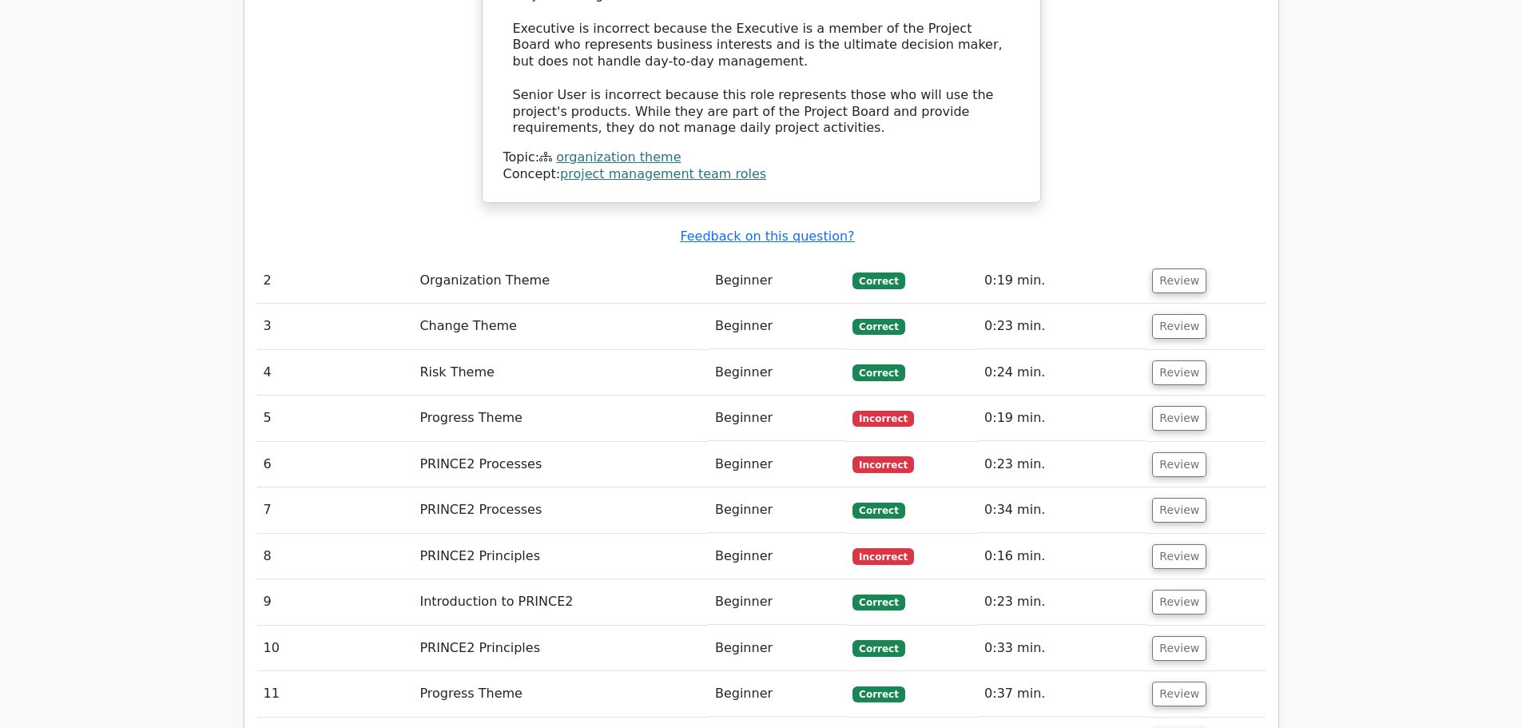
click at [656, 396] on td "Progress Theme" at bounding box center [561, 419] width 296 height 46
click at [1160, 406] on button "Review" at bounding box center [1179, 418] width 54 height 25
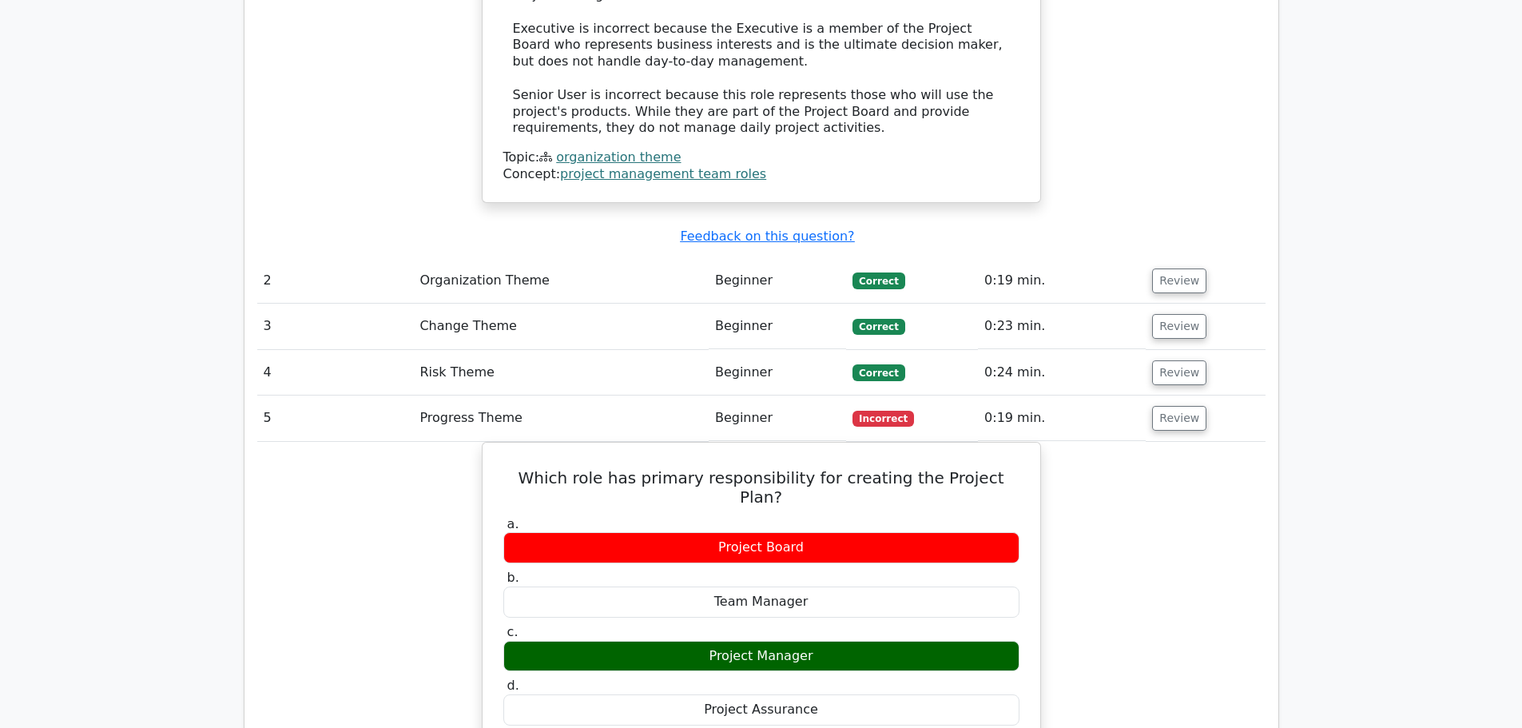
click at [1016, 350] on td "0:24 min." at bounding box center [1062, 373] width 168 height 46
click at [1155, 360] on button "Review" at bounding box center [1179, 372] width 54 height 25
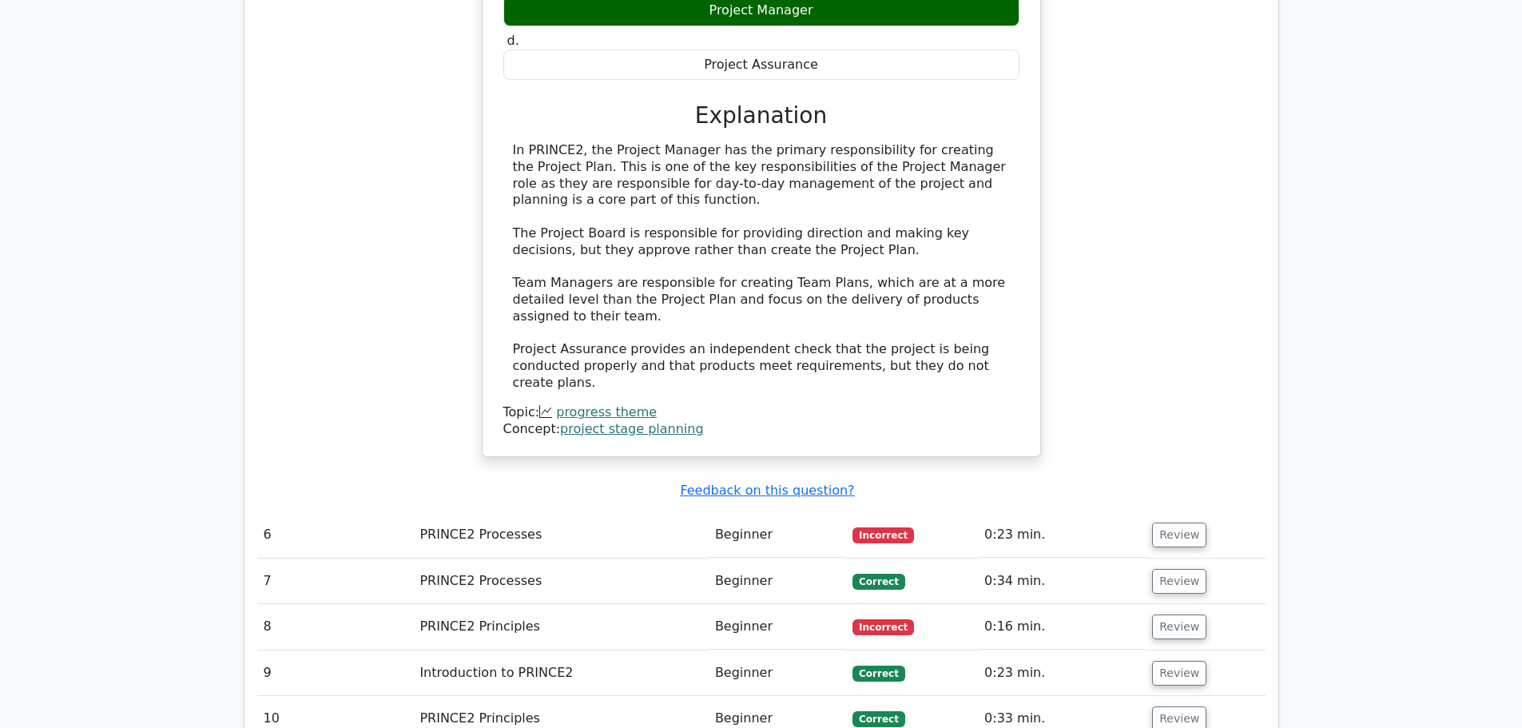
scroll to position [3436, 0]
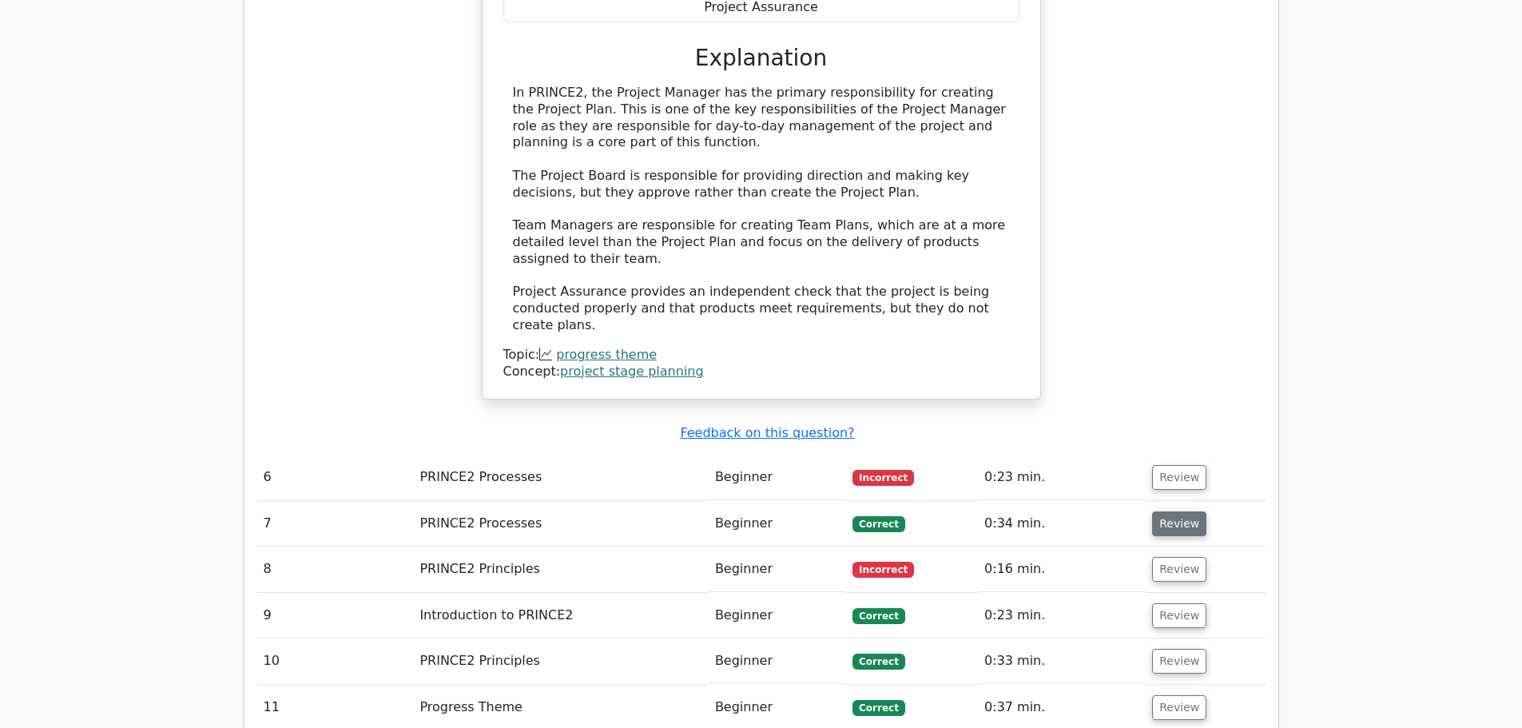
click at [1186, 511] on button "Review" at bounding box center [1179, 523] width 54 height 25
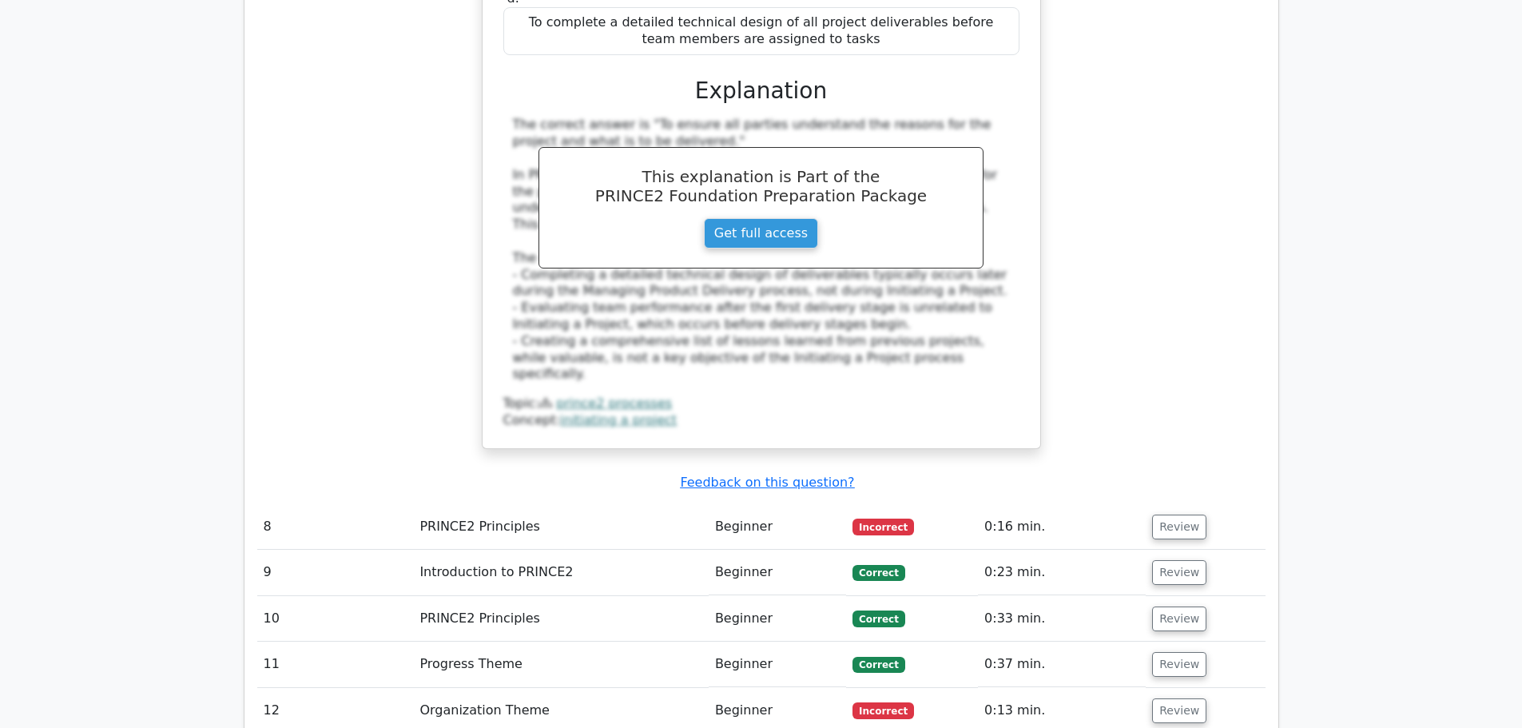
scroll to position [4267, 0]
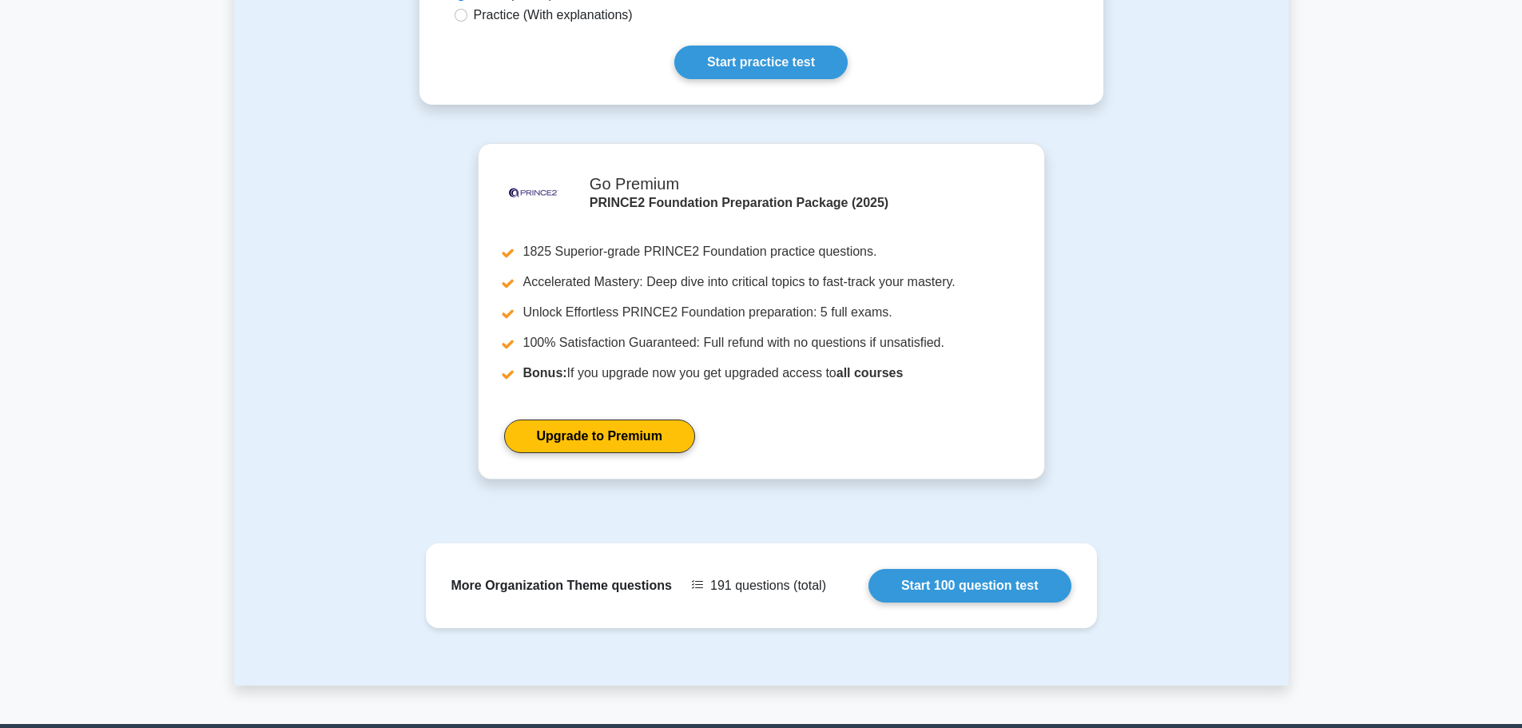
scroll to position [805, 0]
